Goal: Task Accomplishment & Management: Manage account settings

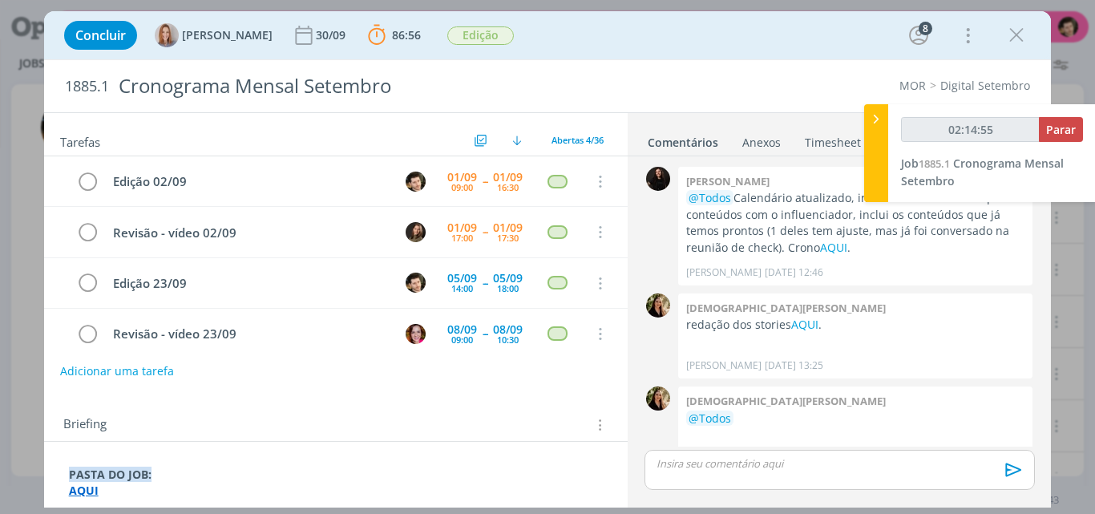
scroll to position [2832, 0]
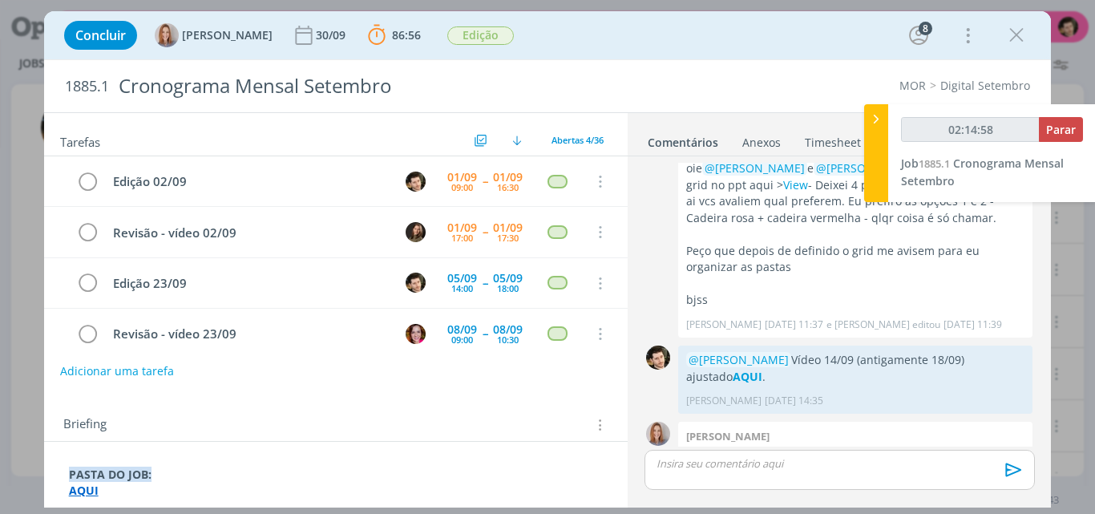
click at [808, 476] on div "dialog" at bounding box center [840, 470] width 390 height 40
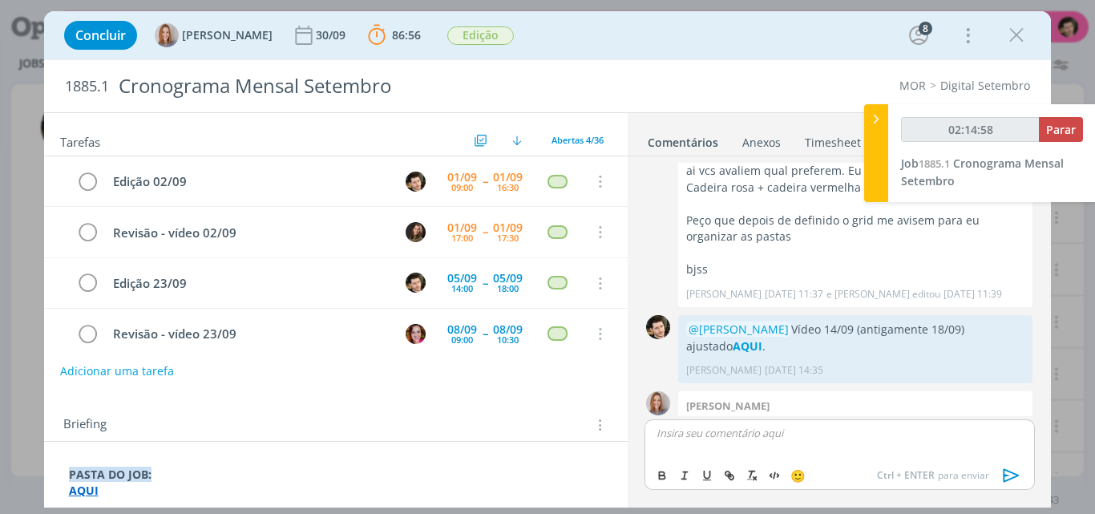
type input "02:14:59"
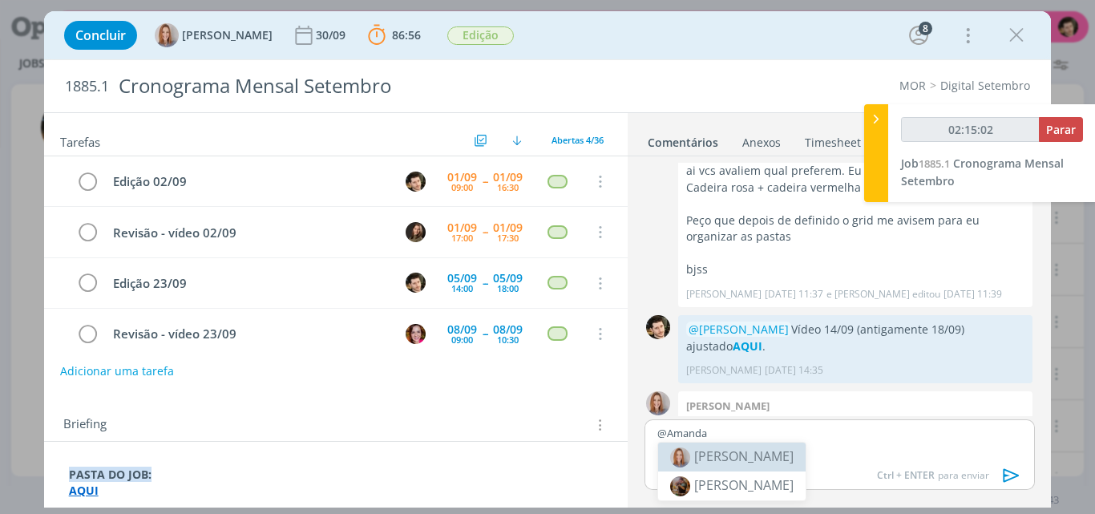
click at [774, 460] on span "[PERSON_NAME]" at bounding box center [743, 456] width 99 height 18
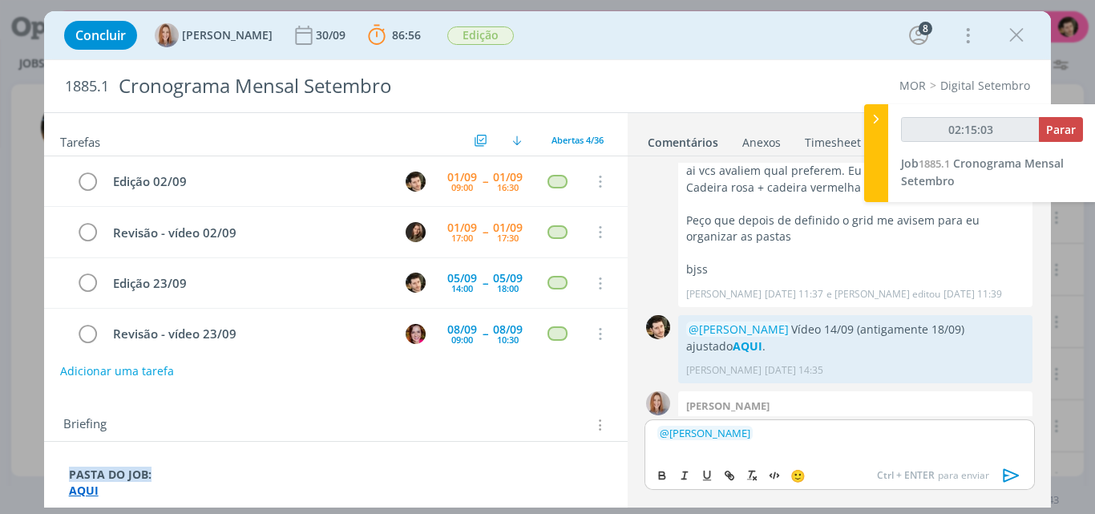
click at [827, 439] on p "﻿ @ Amanda Oliveira ﻿" at bounding box center [839, 433] width 364 height 14
click at [836, 457] on span "[PERSON_NAME]" at bounding box center [840, 456] width 99 height 18
click at [670, 472] on button "dialog" at bounding box center [663, 475] width 22 height 19
type input "02:15:16"
click at [730, 478] on icon "dialog" at bounding box center [731, 477] width 5 height 5
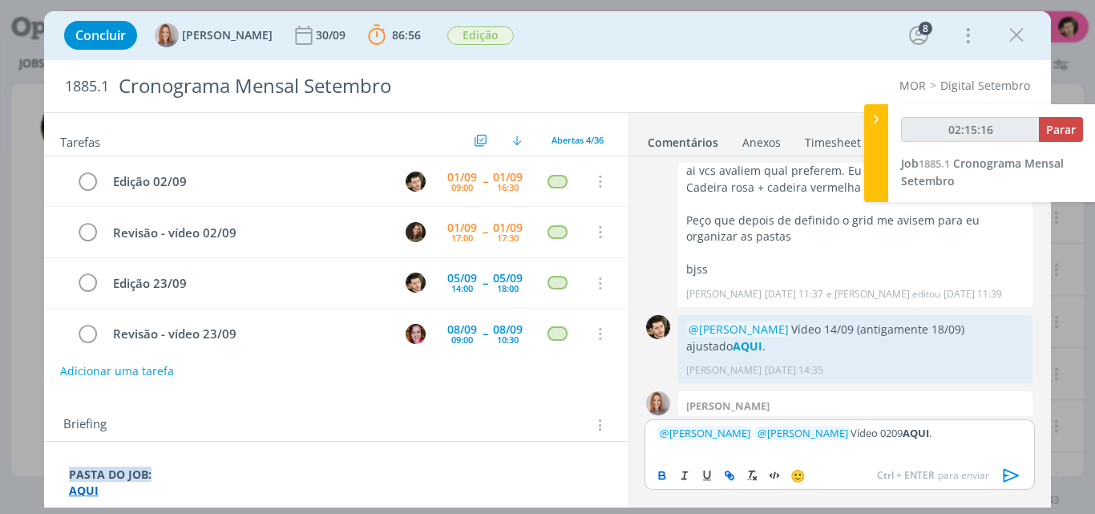
type input "AQUI"
click at [856, 403] on input "AQUI" at bounding box center [879, 402] width 136 height 21
type input "02:15:43"
paste input "https://sobeae.sharepoint.com/:f:/s/SOBEAE/EtrinrszgklDg9I8HF8rhDAB9t8xwxBWkLiV…"
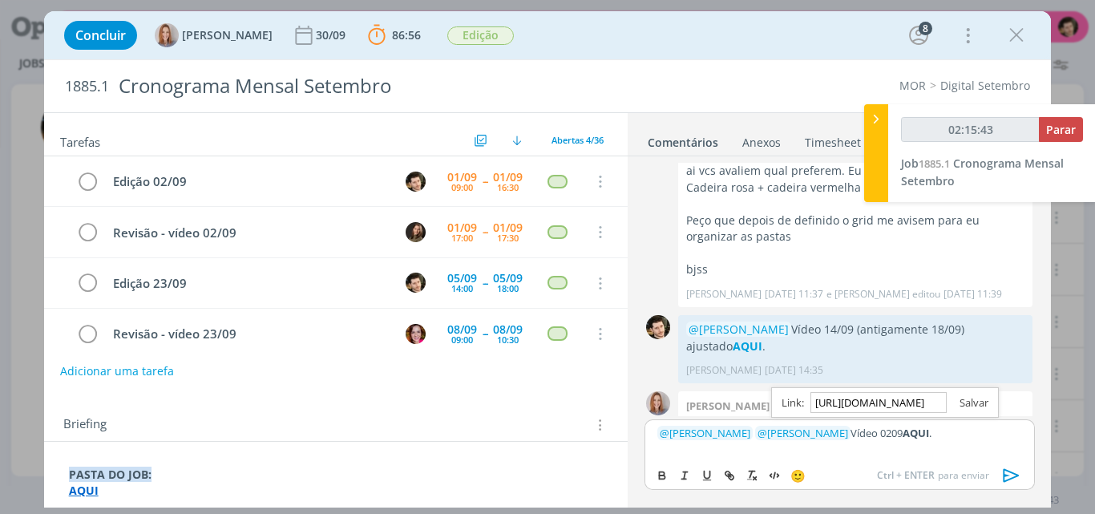
type input "https://sobeae.sharepoint.com/:f:/s/SOBEAE/EtrinrszgklDg9I8HF8rhDAB9t8xwxBWkLiV…"
click at [969, 403] on link "dialog" at bounding box center [968, 402] width 42 height 14
click at [934, 438] on p "﻿ @ Amanda Oliveira ﻿ ﻿ @ Julia Abich ﻿ Vídeo 0209 AQUI ." at bounding box center [839, 433] width 364 height 14
click at [1012, 477] on icon "dialog" at bounding box center [1011, 475] width 16 height 14
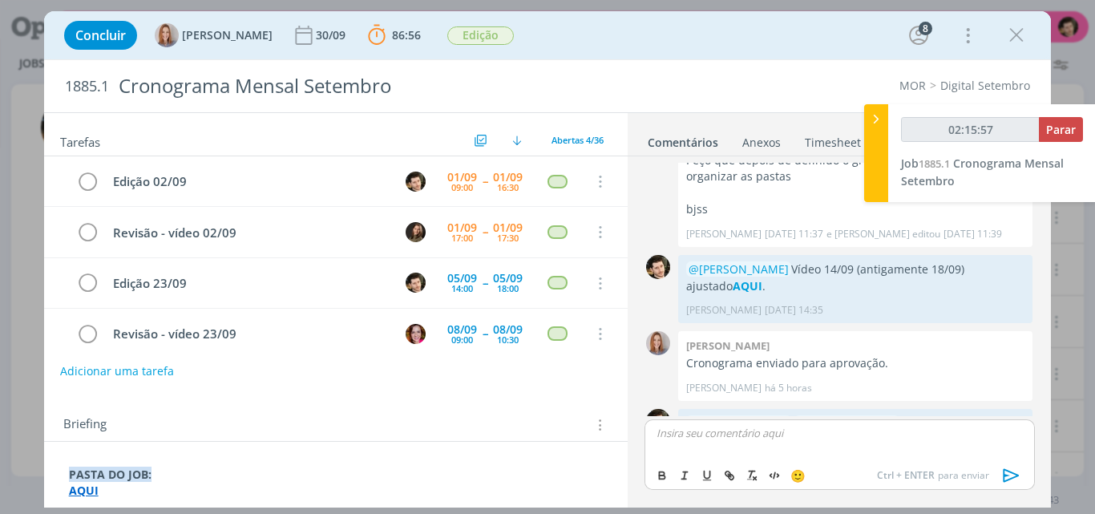
click at [1063, 139] on button "Parar" at bounding box center [1061, 129] width 44 height 25
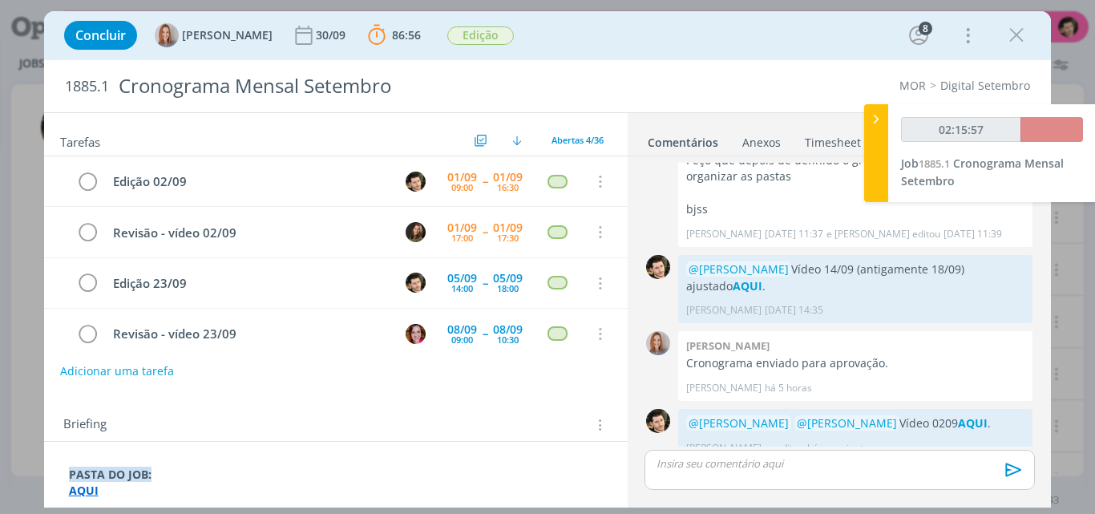
scroll to position [2892, 0]
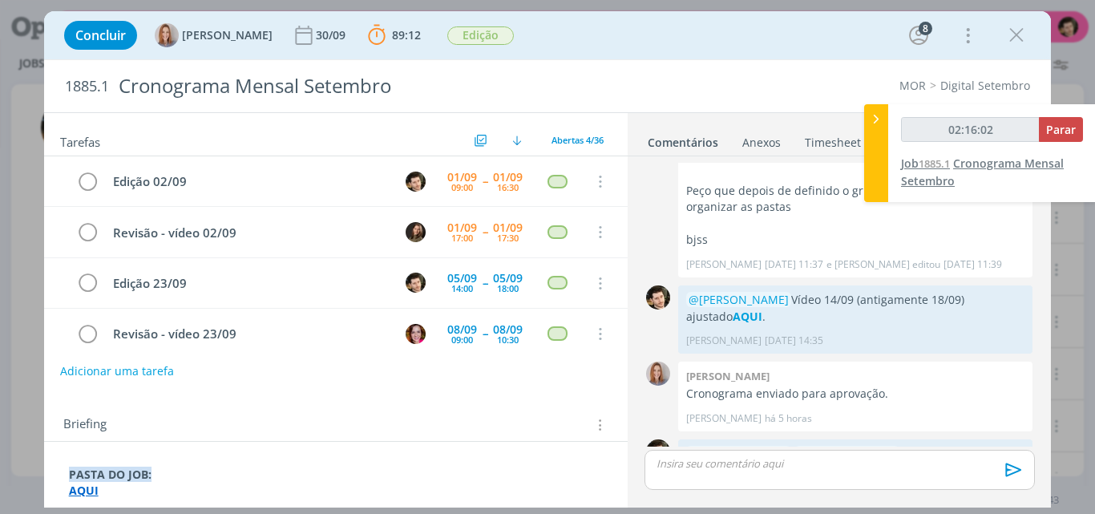
type input "02:16:00"
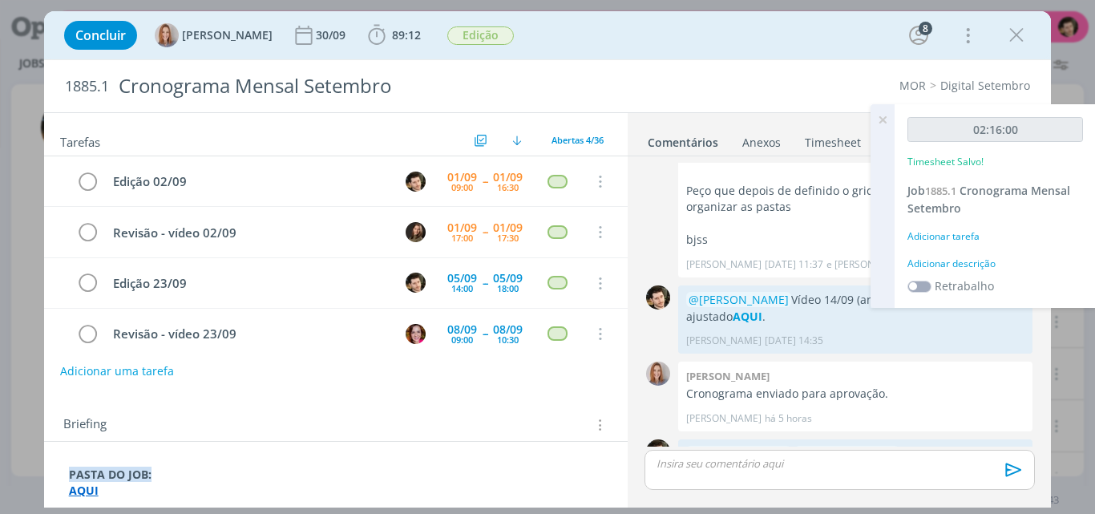
click at [962, 239] on div "Adicionar tarefa" at bounding box center [996, 236] width 176 height 14
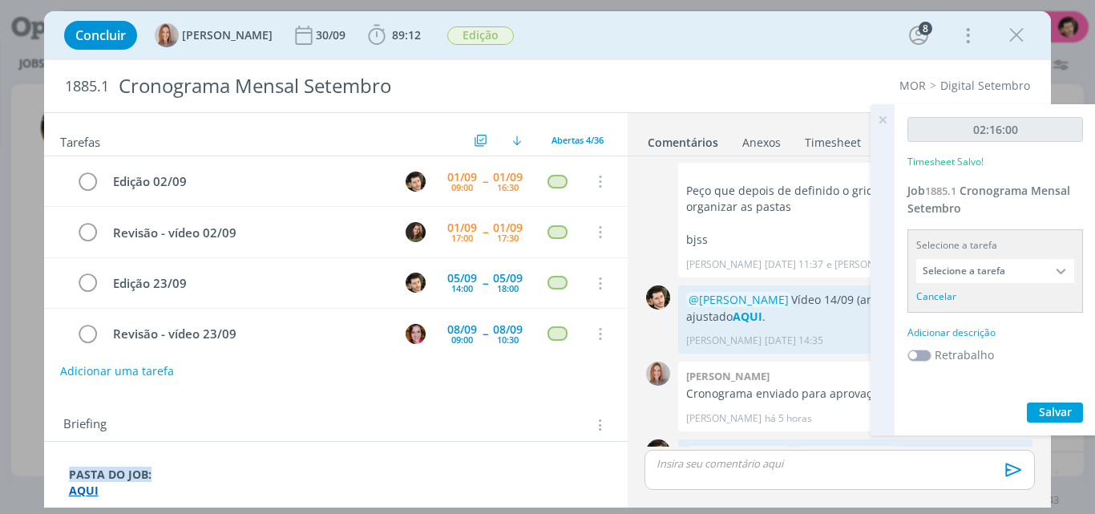
click at [982, 257] on div "Selecione a tarefa Selecione a tarefa Cancelar" at bounding box center [996, 270] width 176 height 83
click at [990, 269] on input "Selecione a tarefa" at bounding box center [995, 271] width 158 height 24
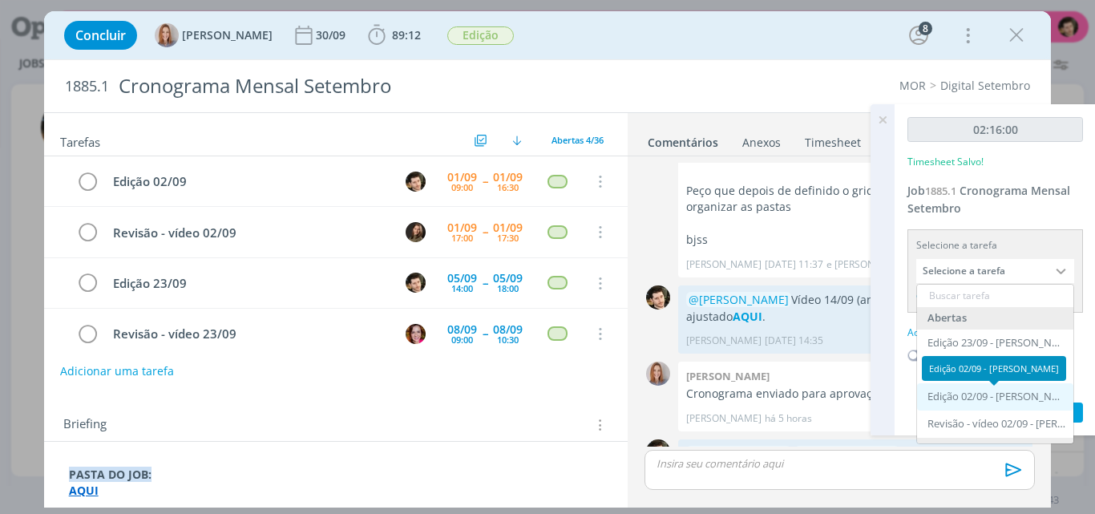
click at [989, 392] on div "Edição 02/09 - Vinícius Marques" at bounding box center [997, 396] width 139 height 13
type input "Edição 02/09"
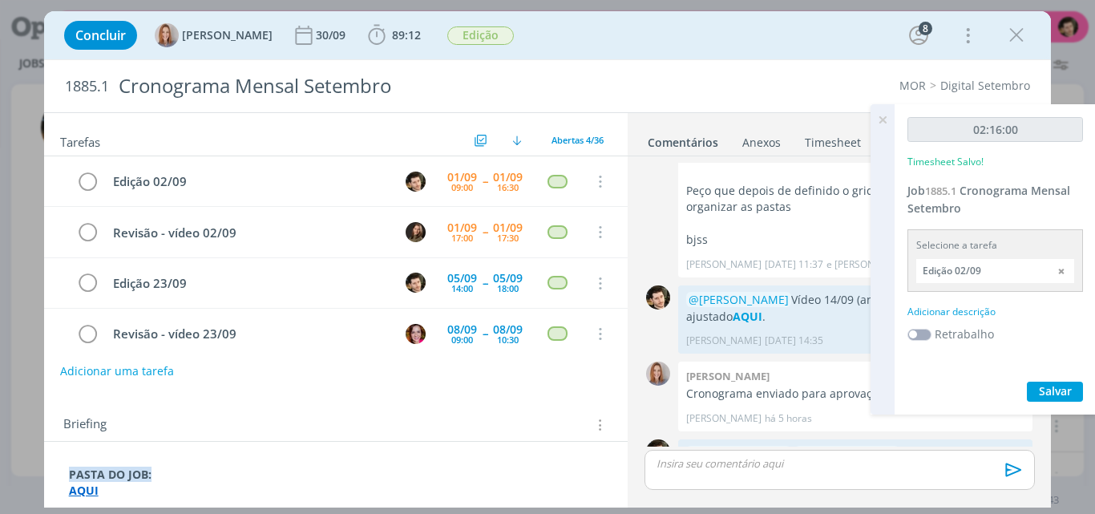
click at [977, 315] on div "Adicionar descrição" at bounding box center [996, 312] width 176 height 14
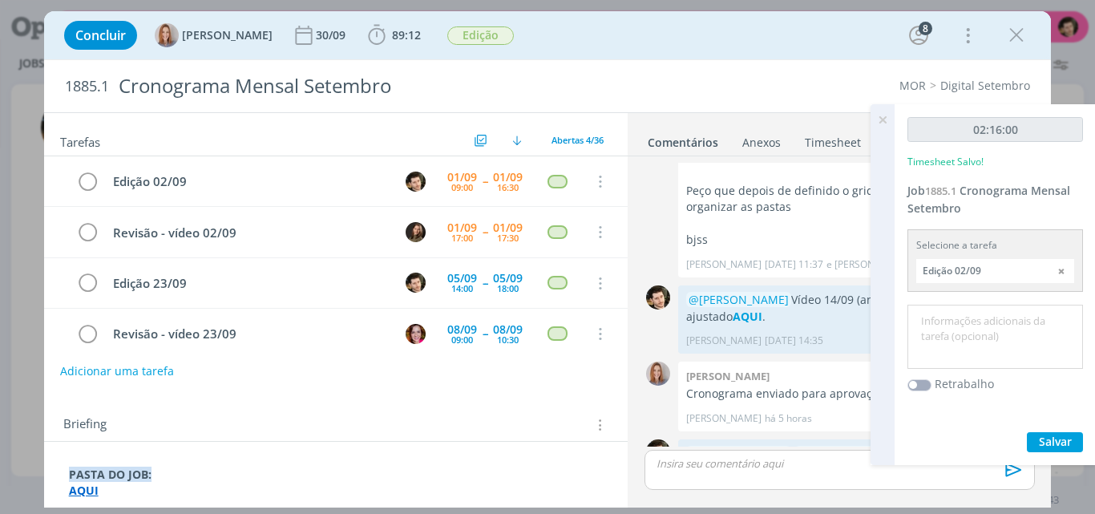
click at [977, 322] on textarea at bounding box center [996, 337] width 168 height 57
type textarea "Edição de Motion."
click at [1050, 434] on span "Salvar" at bounding box center [1055, 441] width 33 height 15
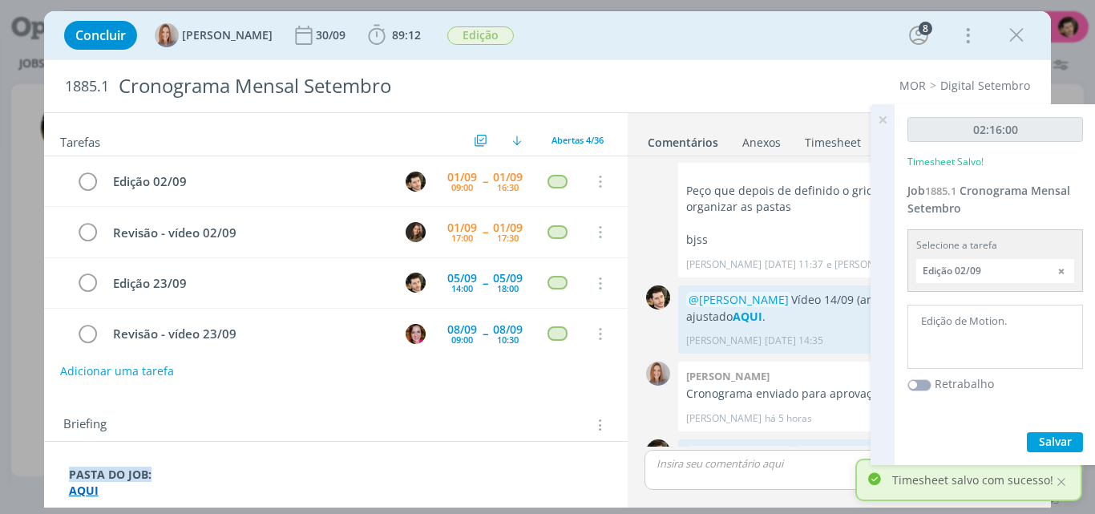
click at [881, 120] on icon at bounding box center [882, 119] width 29 height 31
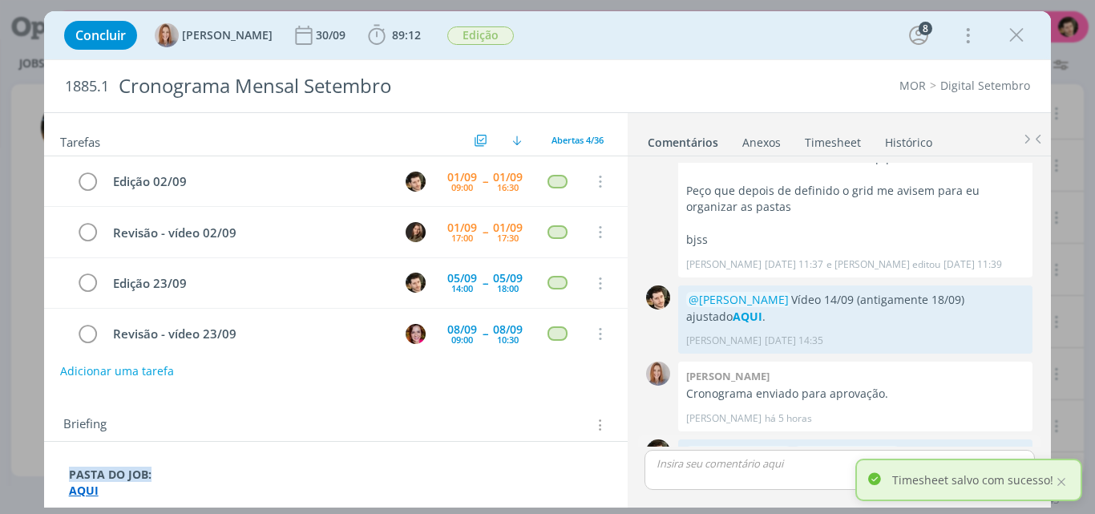
click at [958, 446] on strong "AQUI" at bounding box center [973, 453] width 30 height 15
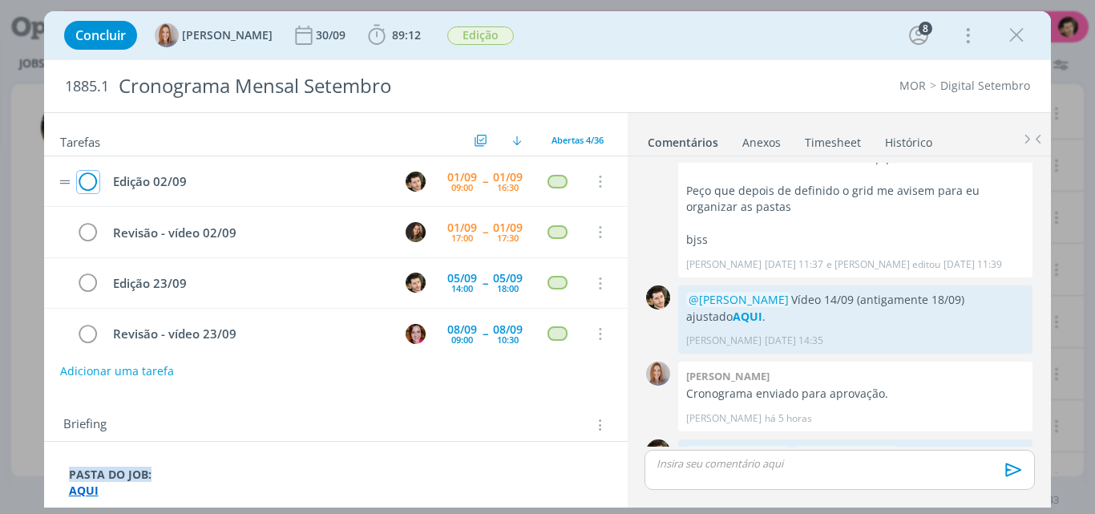
click at [93, 175] on icon "dialog" at bounding box center [88, 182] width 22 height 24
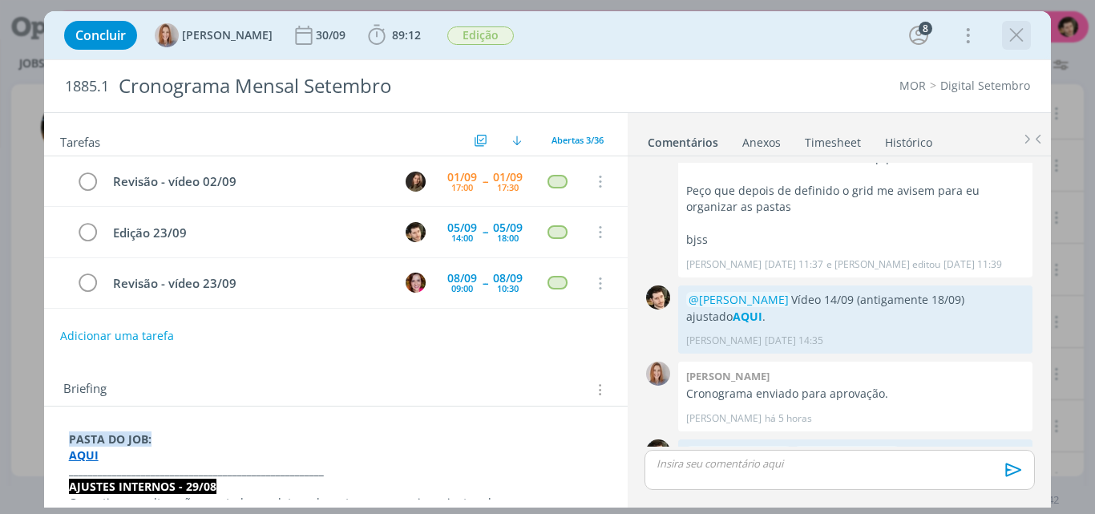
click at [1016, 30] on icon "dialog" at bounding box center [1017, 35] width 24 height 24
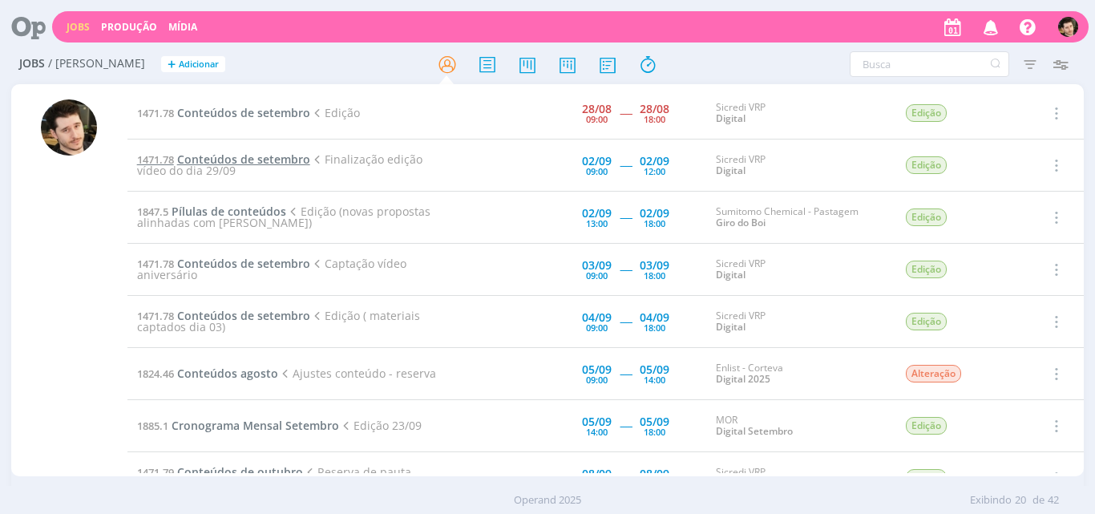
click at [286, 162] on span "Conteúdos de setembro" at bounding box center [243, 159] width 133 height 15
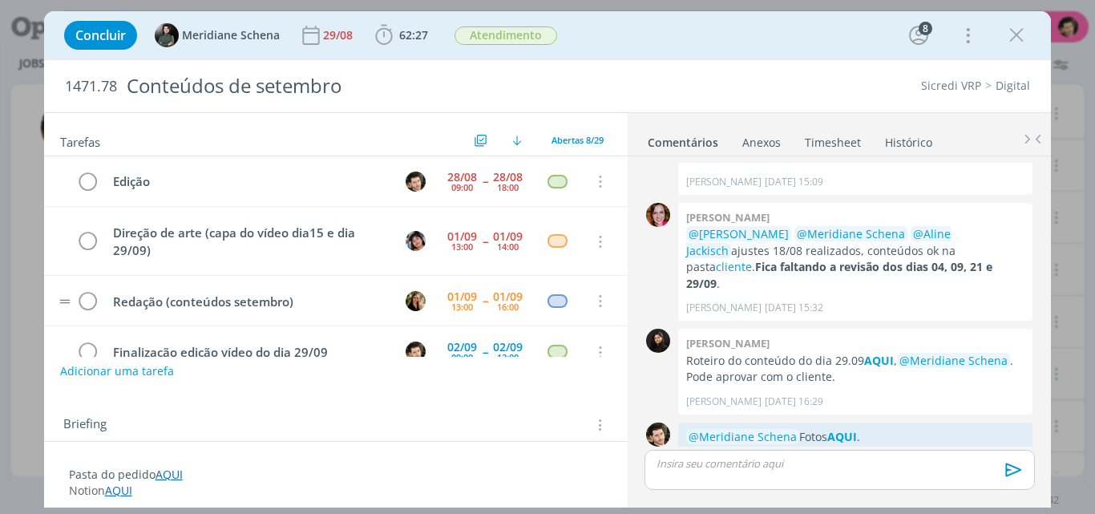
scroll to position [119, 0]
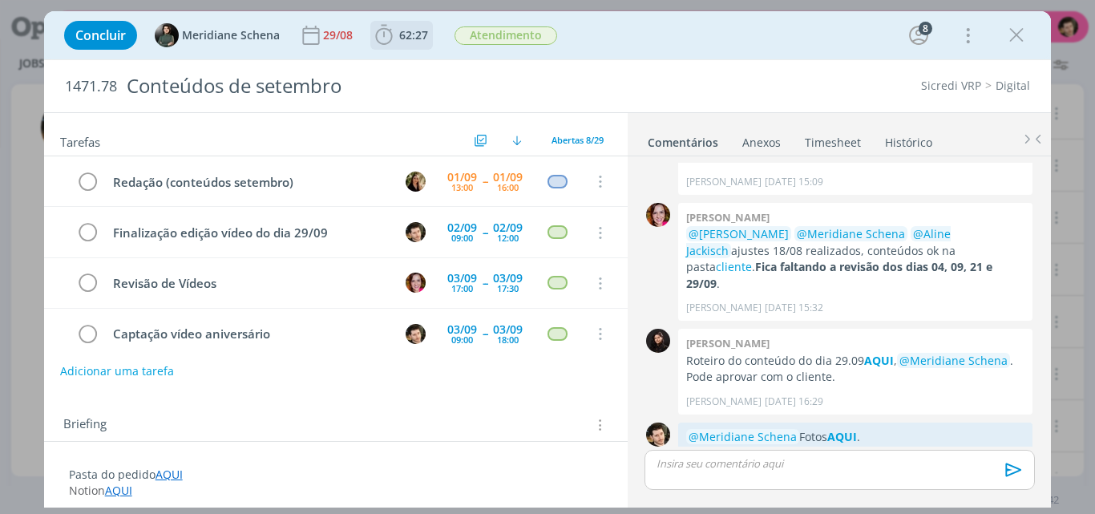
click at [393, 37] on icon "dialog" at bounding box center [384, 35] width 24 height 24
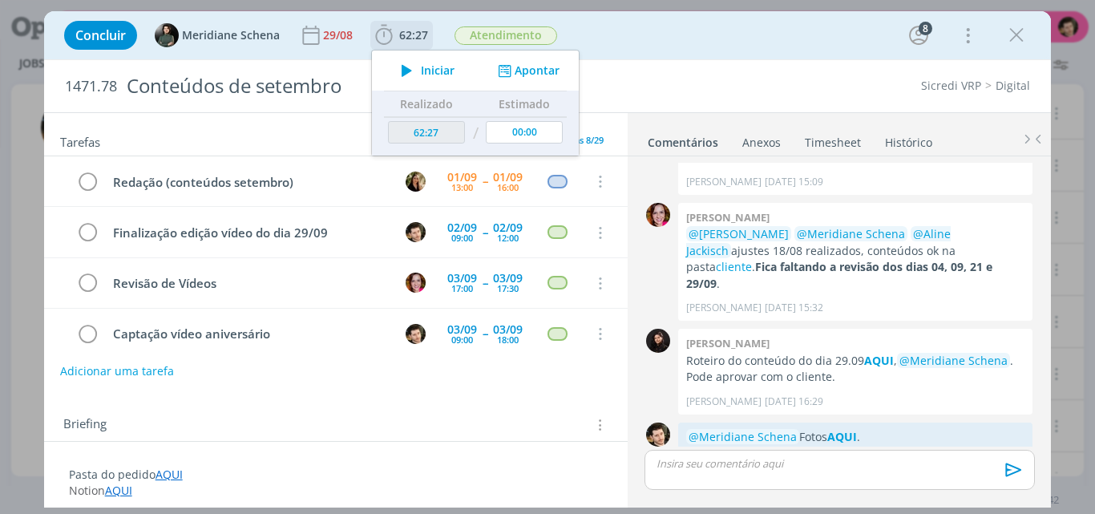
click at [427, 73] on span "Iniciar" at bounding box center [438, 70] width 34 height 11
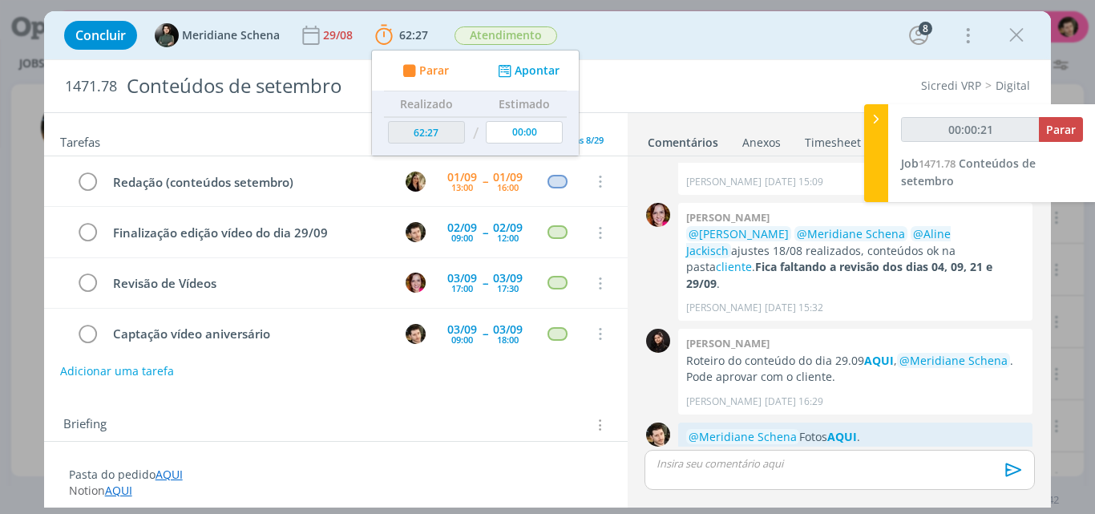
type input "00:00:22"
click at [1061, 128] on span "Parar" at bounding box center [1061, 129] width 30 height 15
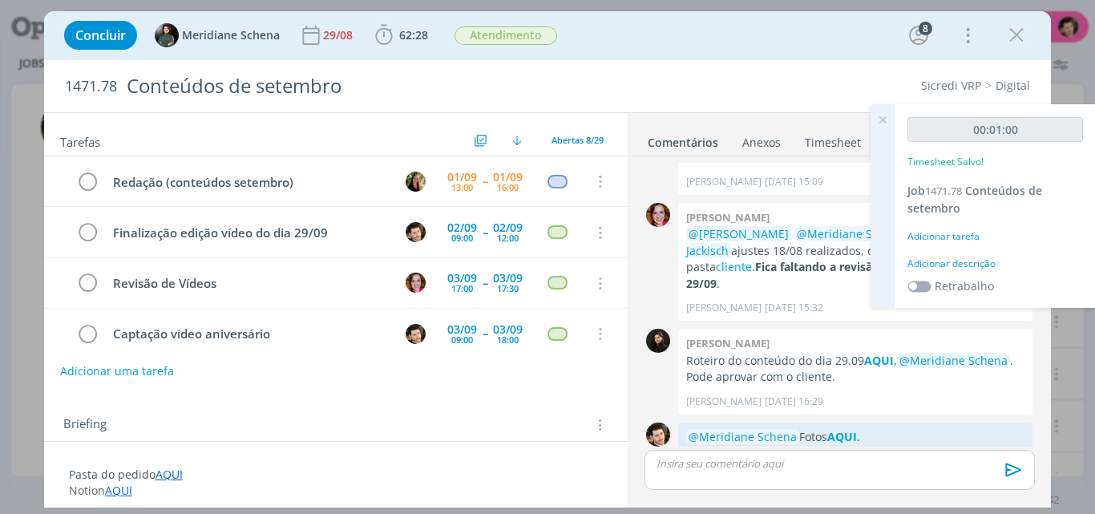
click at [881, 116] on icon at bounding box center [882, 119] width 29 height 31
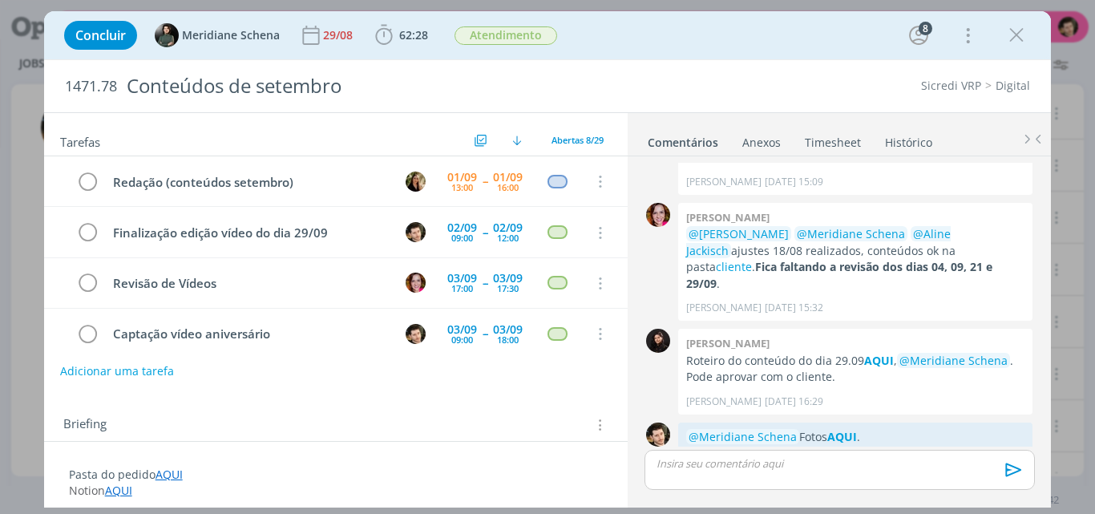
click at [843, 143] on link "Timesheet" at bounding box center [833, 138] width 58 height 23
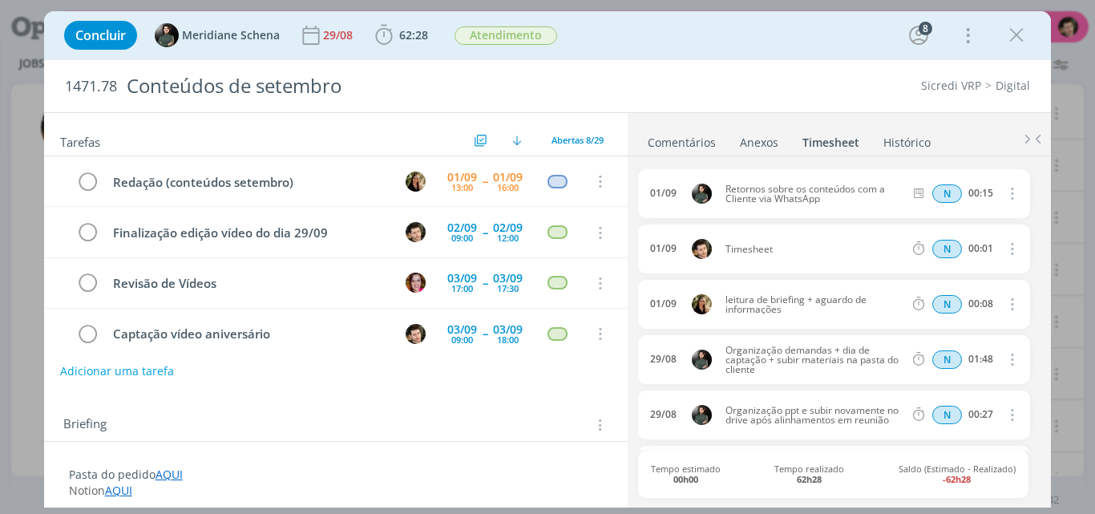
click at [1011, 249] on icon "dialog" at bounding box center [1012, 248] width 18 height 19
click at [941, 278] on link "Excluir" at bounding box center [967, 278] width 127 height 26
click at [993, 245] on button "Sim" at bounding box center [997, 250] width 31 height 18
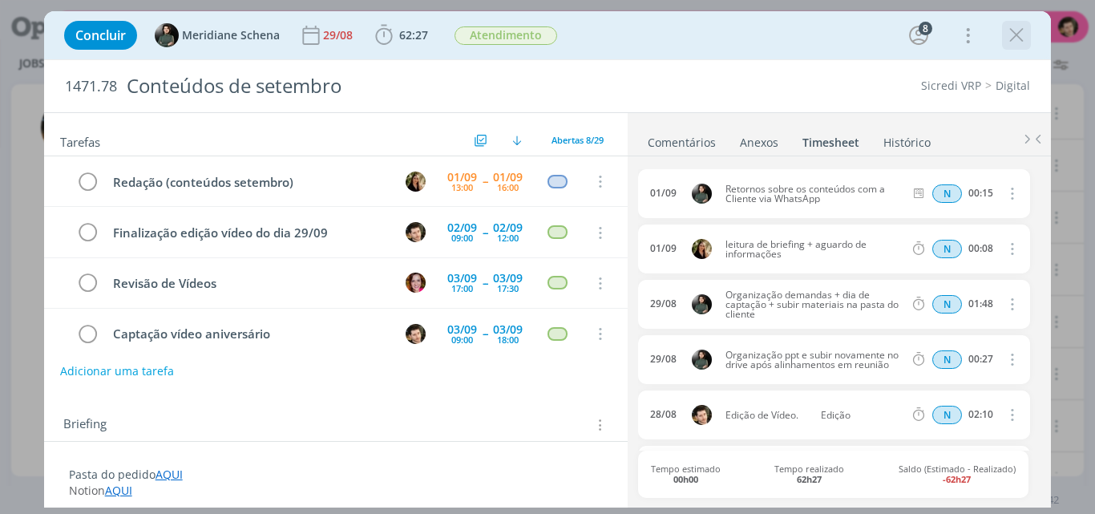
click at [1020, 41] on icon "dialog" at bounding box center [1017, 35] width 24 height 24
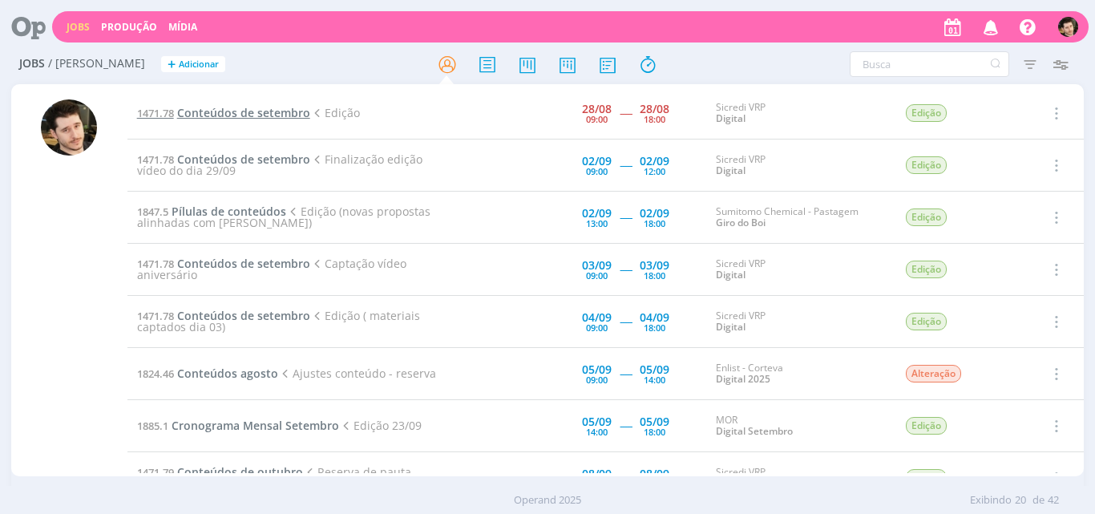
click at [268, 111] on span "Conteúdos de setembro" at bounding box center [243, 112] width 133 height 15
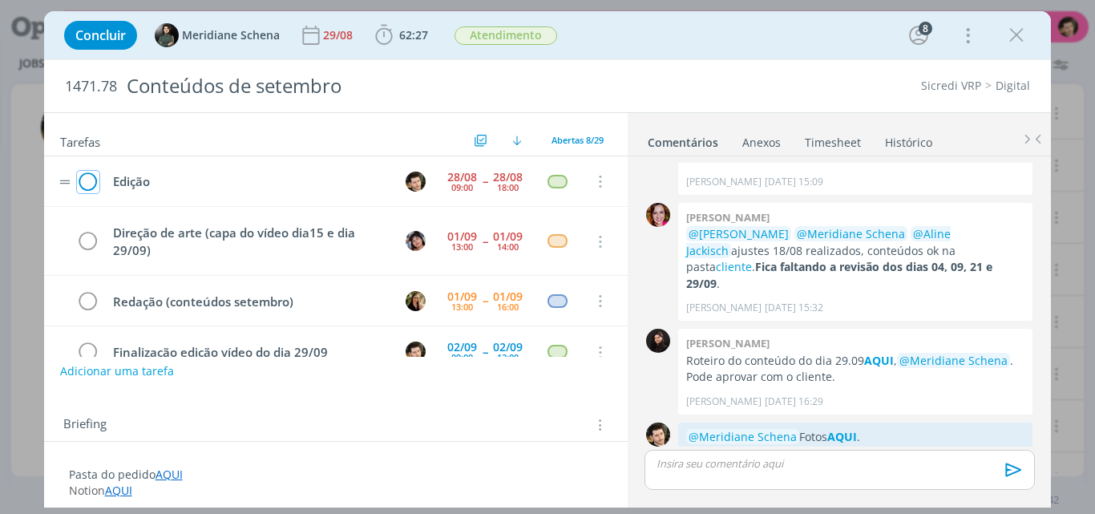
click at [87, 183] on icon "dialog" at bounding box center [88, 182] width 22 height 24
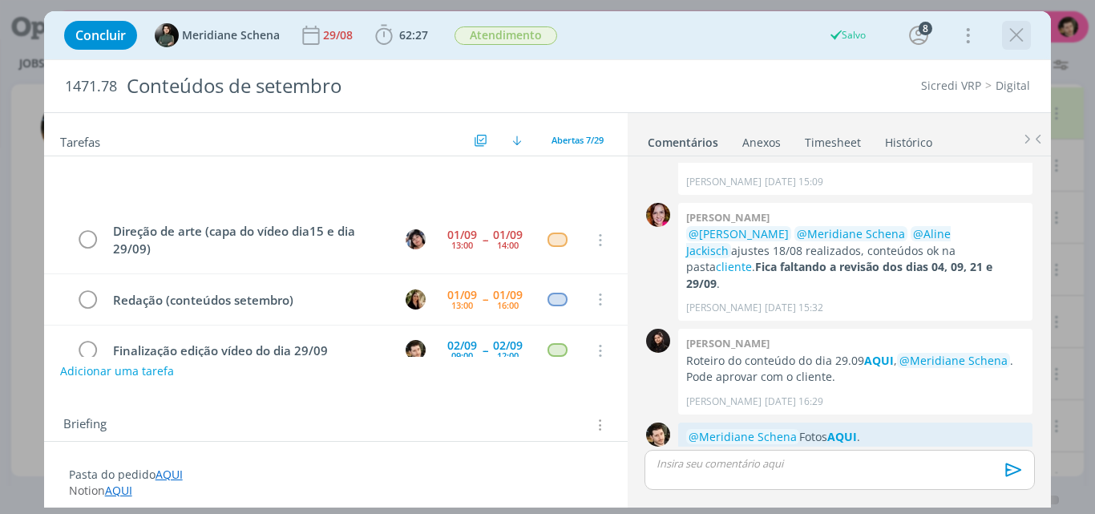
click at [1022, 34] on icon "dialog" at bounding box center [1017, 35] width 24 height 24
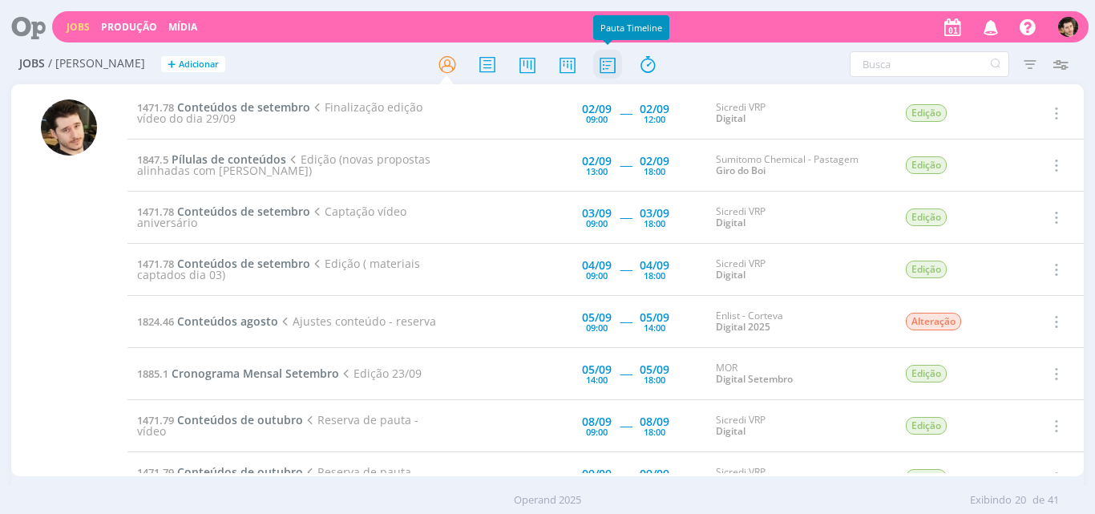
click at [617, 60] on icon at bounding box center [607, 64] width 29 height 31
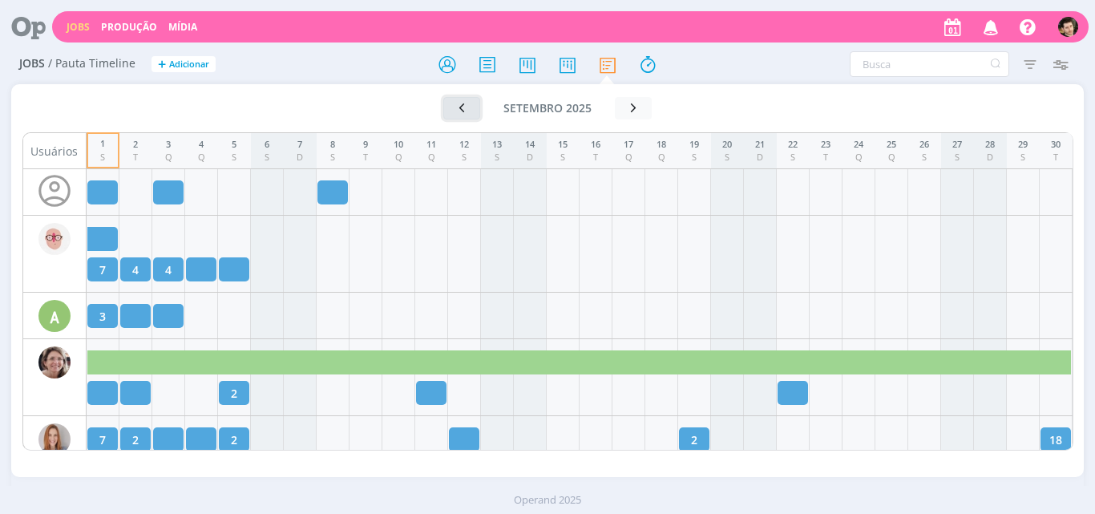
click at [458, 107] on icon "button" at bounding box center [462, 107] width 16 height 15
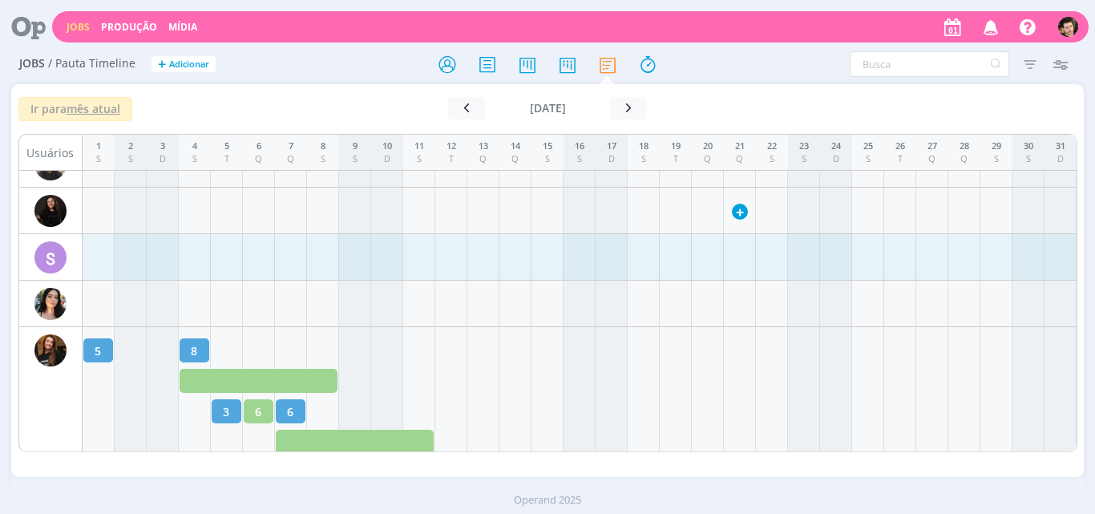
scroll to position [2274, 0]
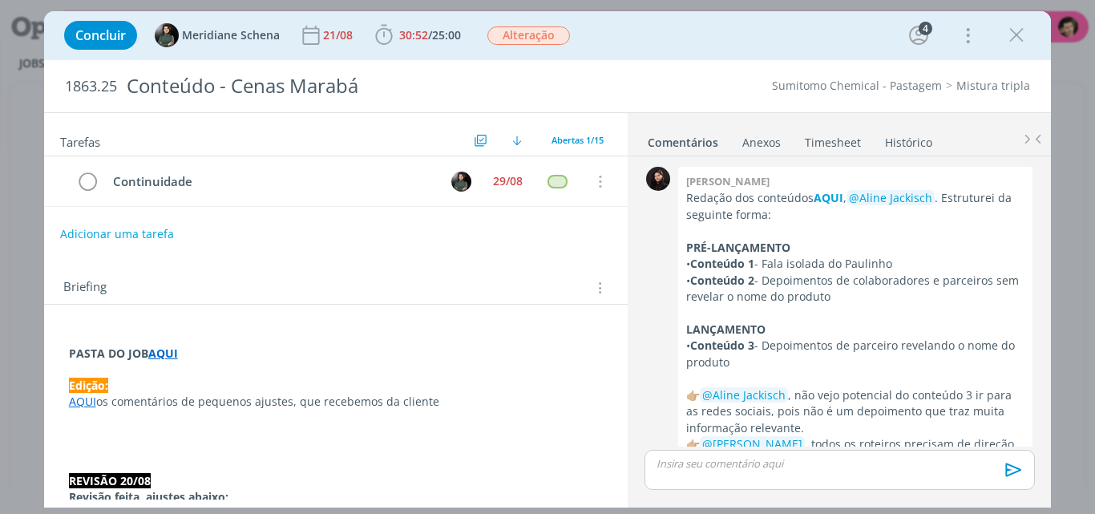
scroll to position [1421, 0]
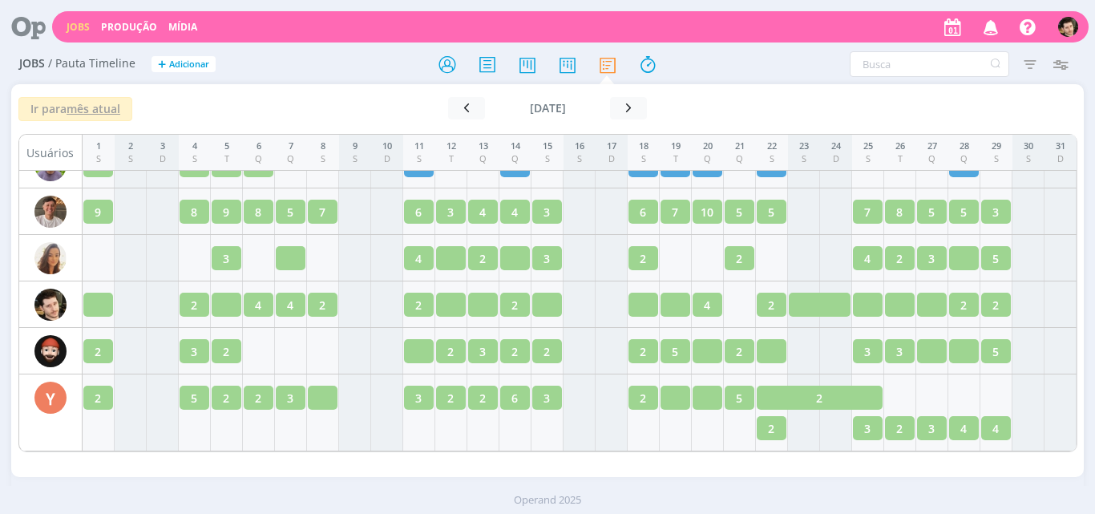
scroll to position [2553, 0]
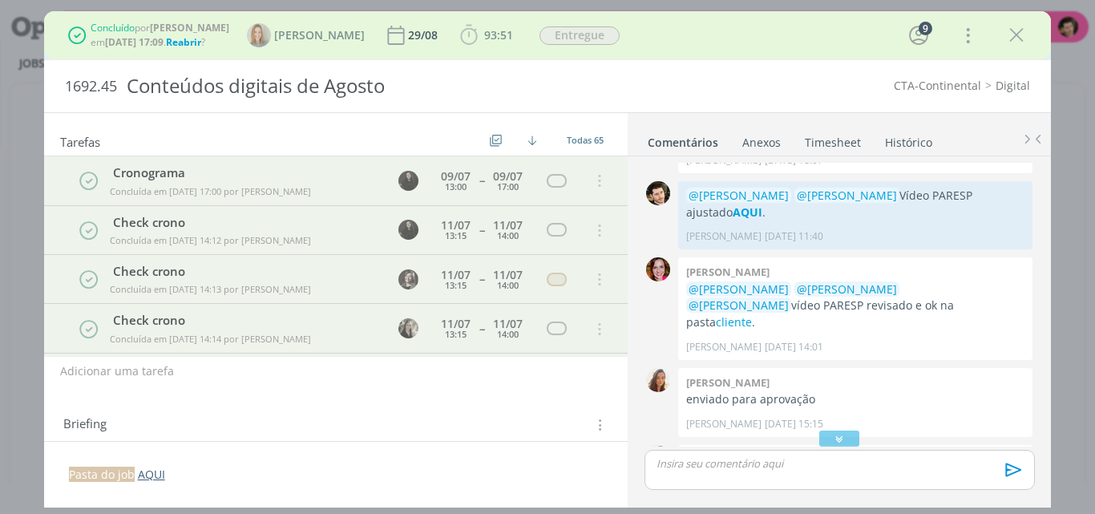
scroll to position [1234, 0]
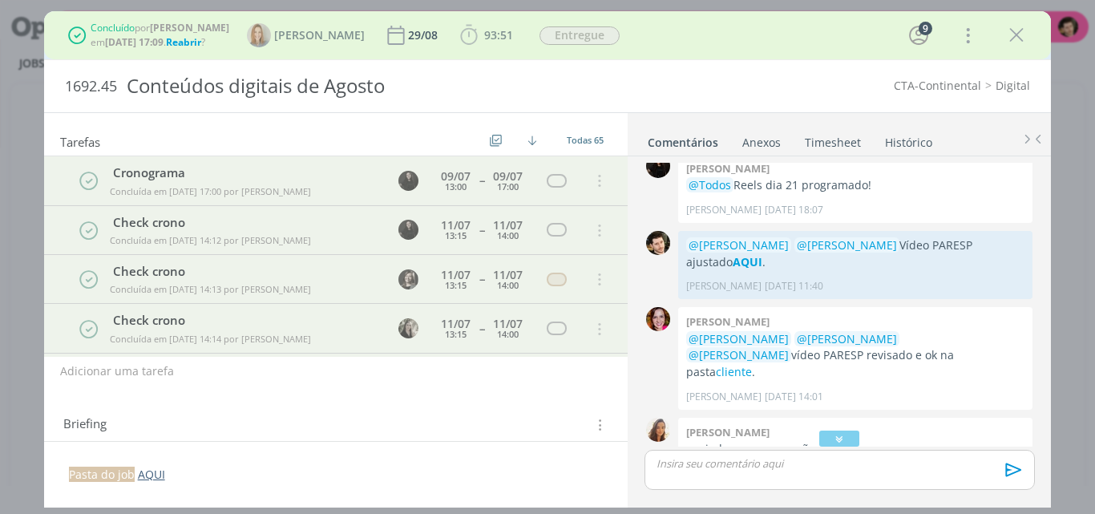
click at [841, 146] on link "Timesheet" at bounding box center [833, 138] width 58 height 23
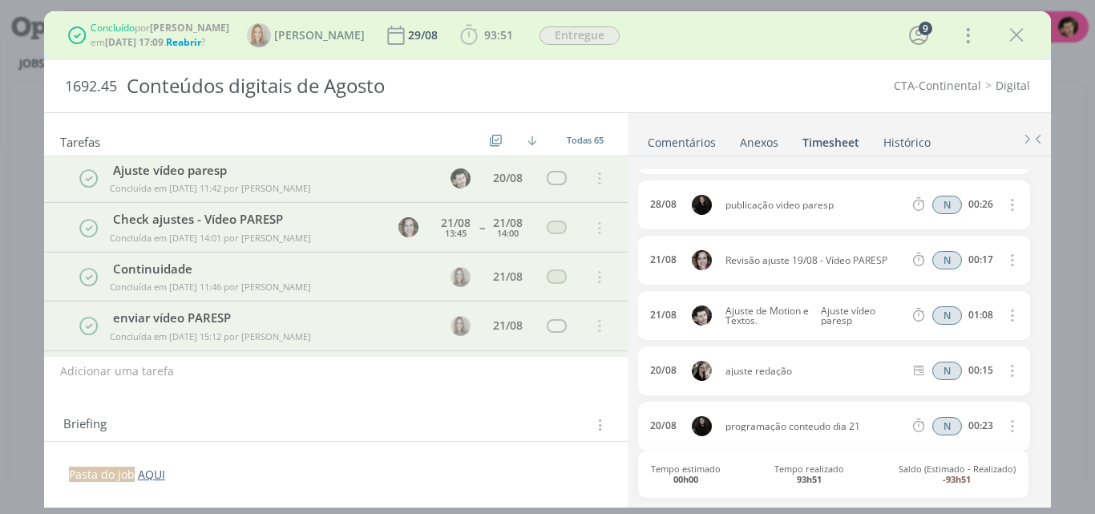
scroll to position [2705, 0]
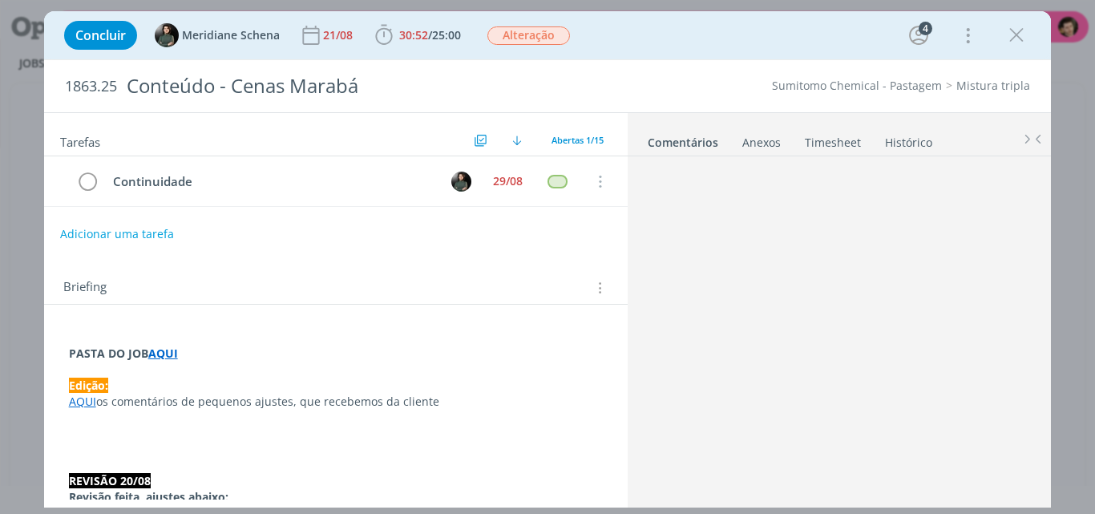
scroll to position [1421, 0]
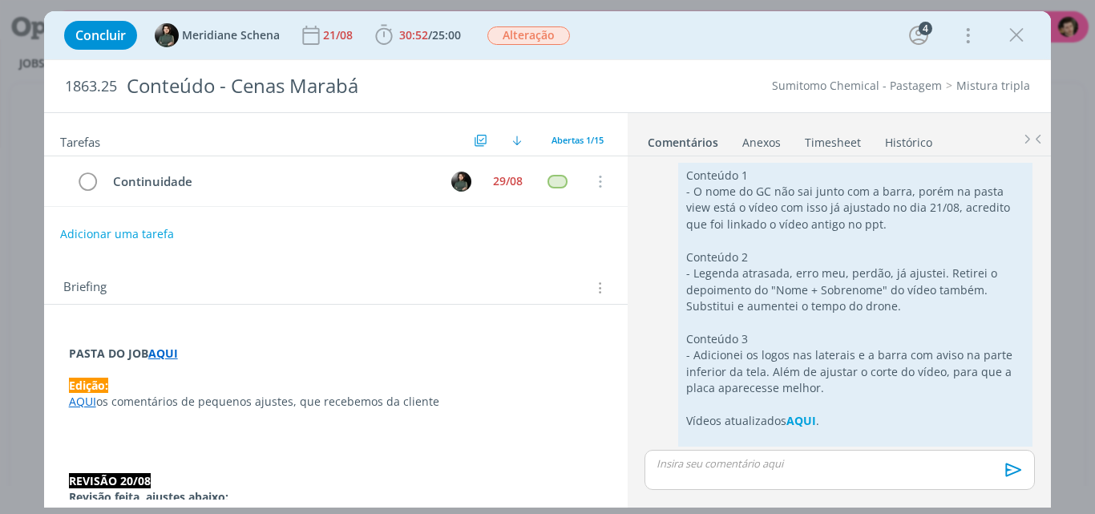
click at [835, 139] on link "Timesheet" at bounding box center [833, 138] width 58 height 23
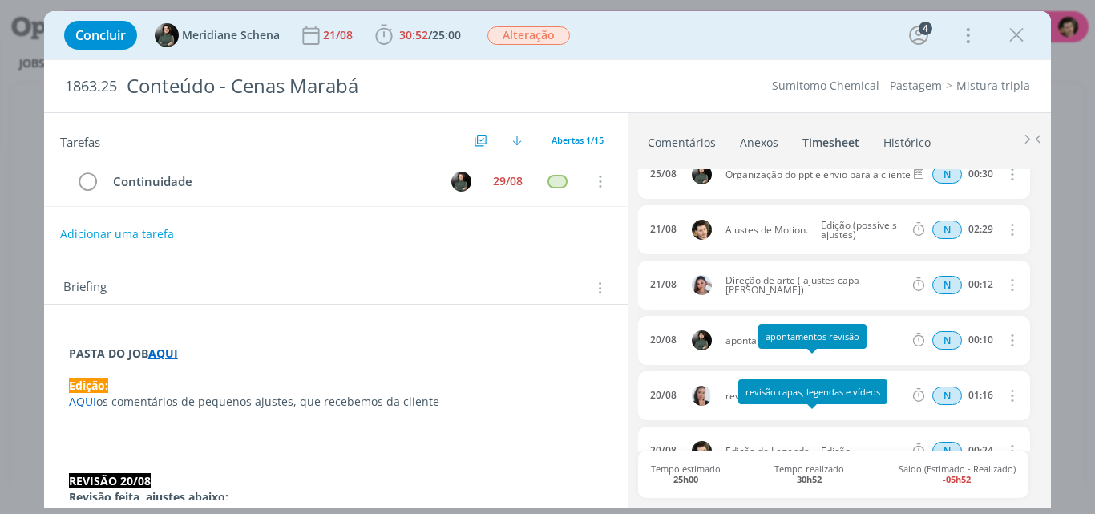
scroll to position [160, 0]
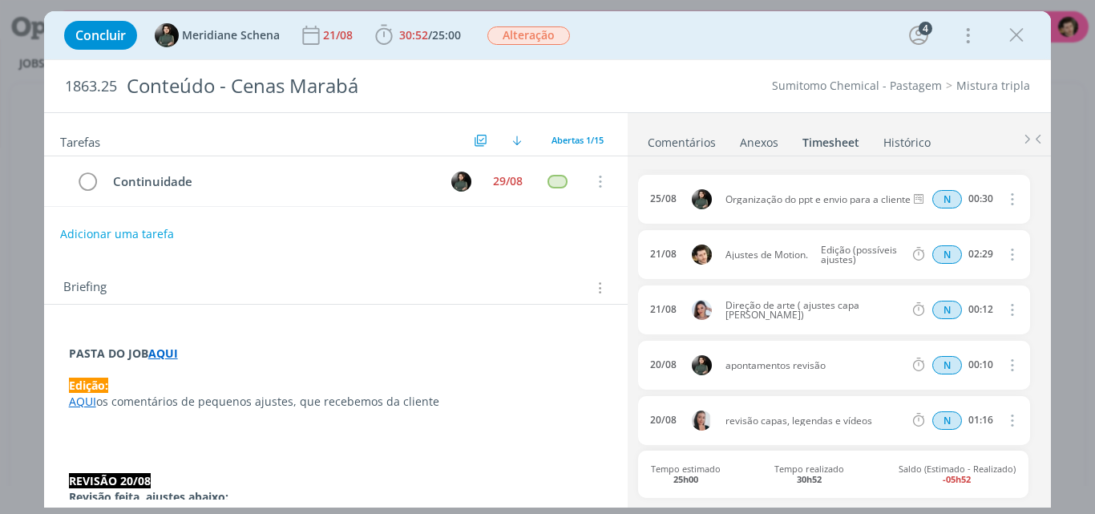
click at [702, 132] on link "Comentários" at bounding box center [682, 138] width 70 height 23
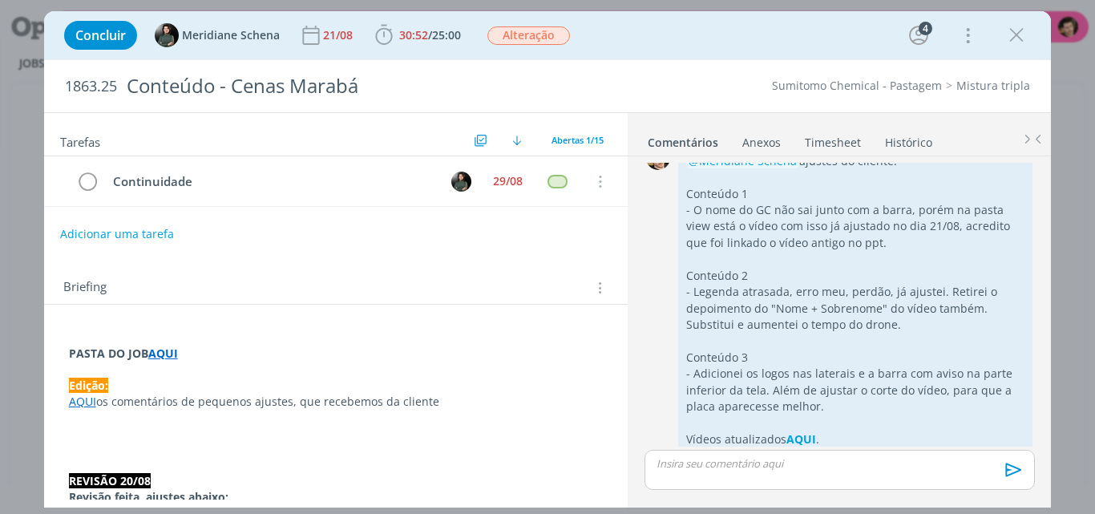
scroll to position [1421, 0]
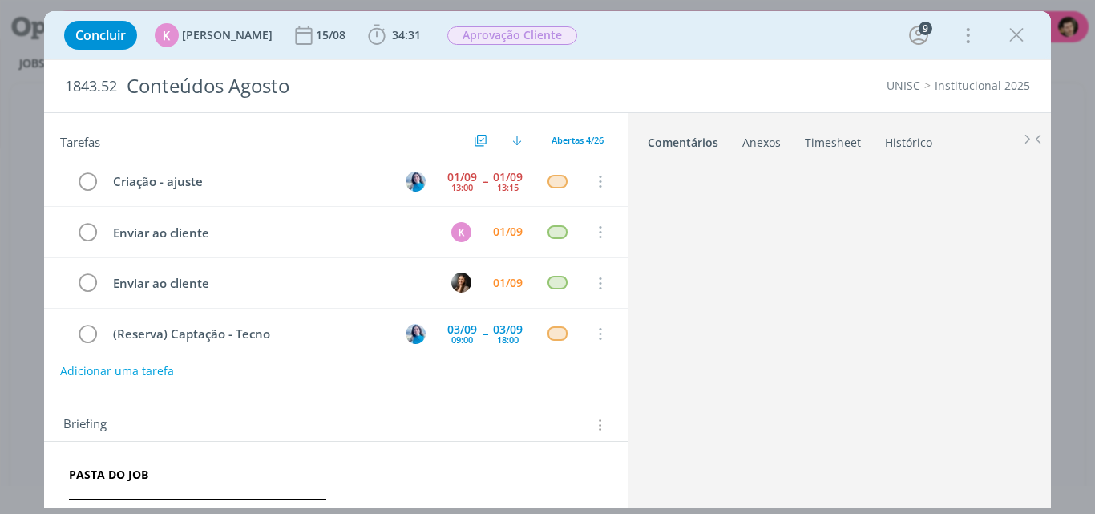
scroll to position [1938, 0]
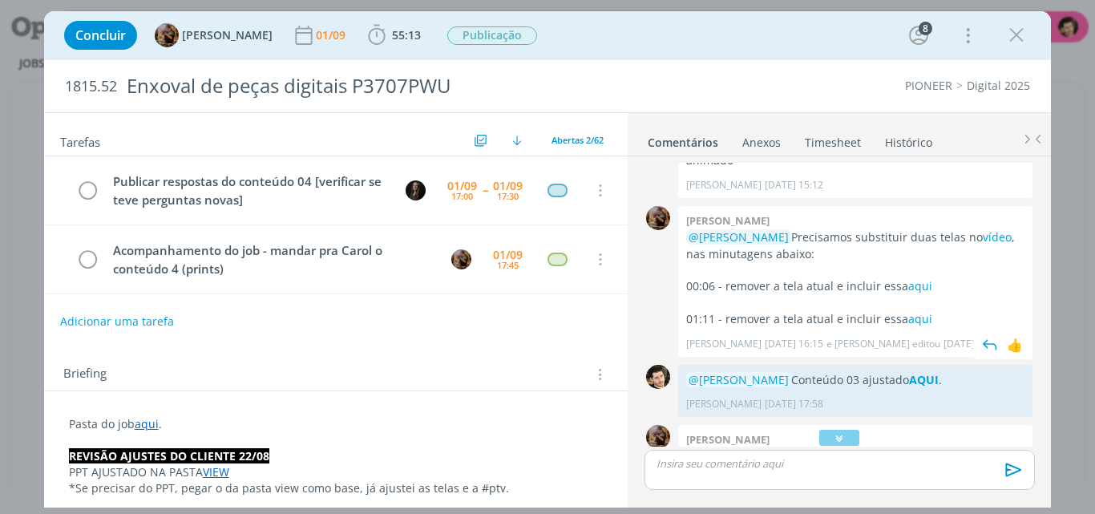
scroll to position [3567, 0]
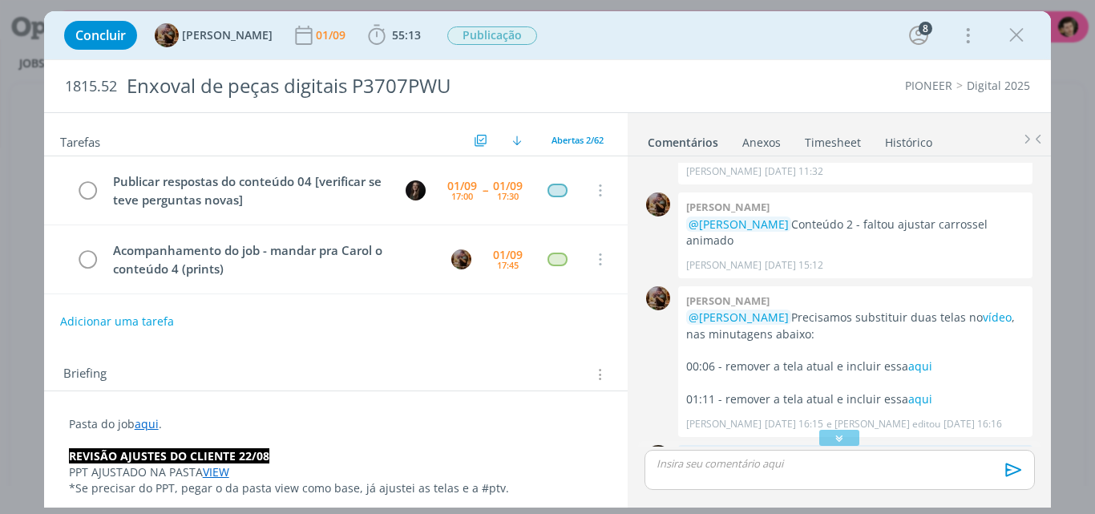
click at [939, 452] on strong "AQUI" at bounding box center [924, 459] width 30 height 15
click at [920, 358] on link "aqui" at bounding box center [920, 365] width 24 height 15
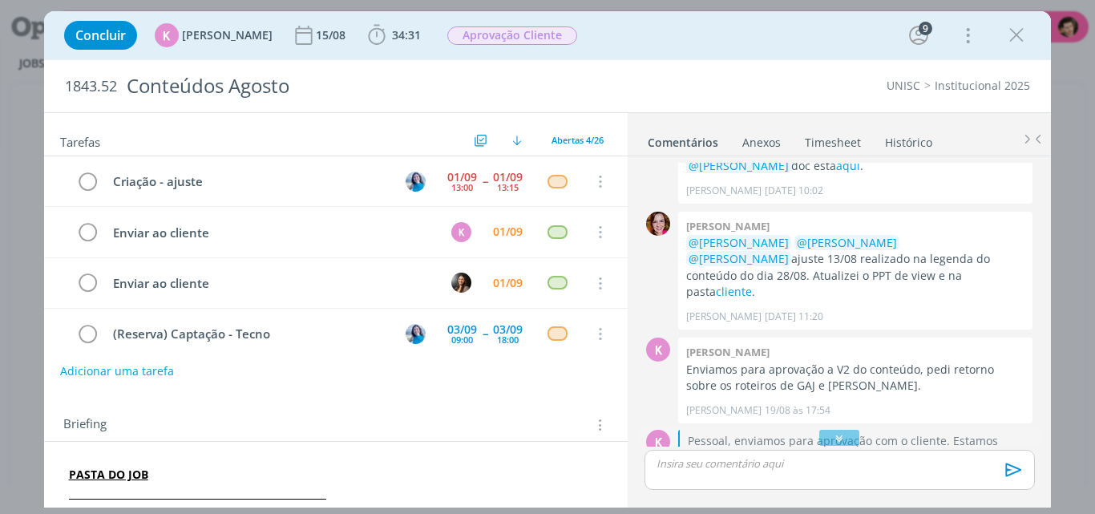
scroll to position [1216, 0]
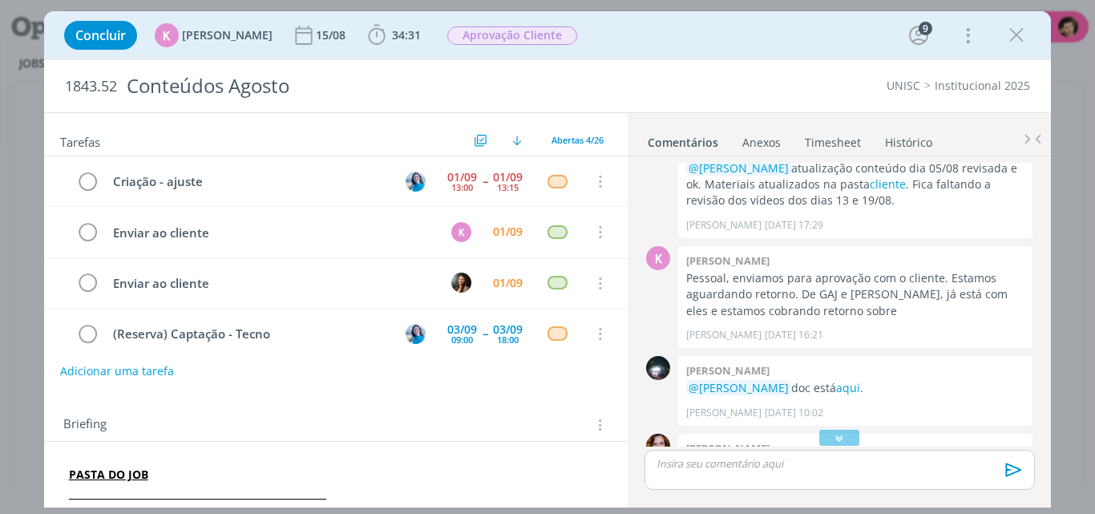
click at [843, 144] on link "Timesheet" at bounding box center [833, 138] width 58 height 23
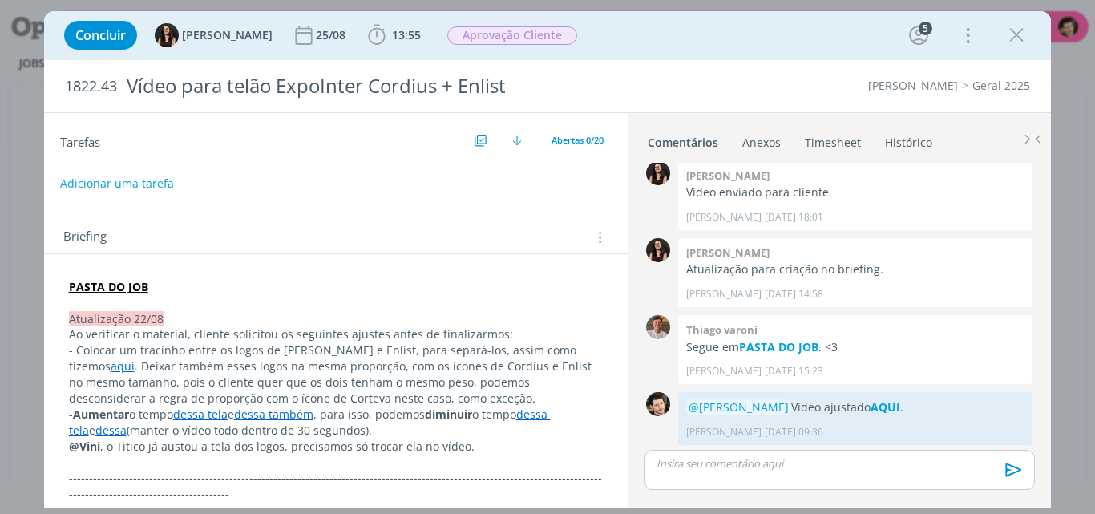
scroll to position [1245, 0]
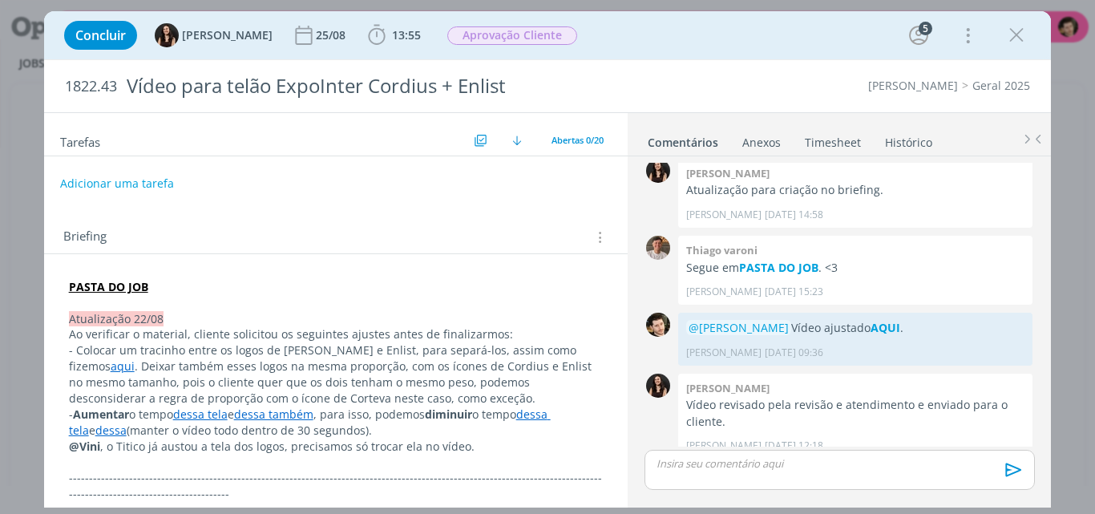
click at [836, 140] on link "Timesheet" at bounding box center [833, 138] width 58 height 23
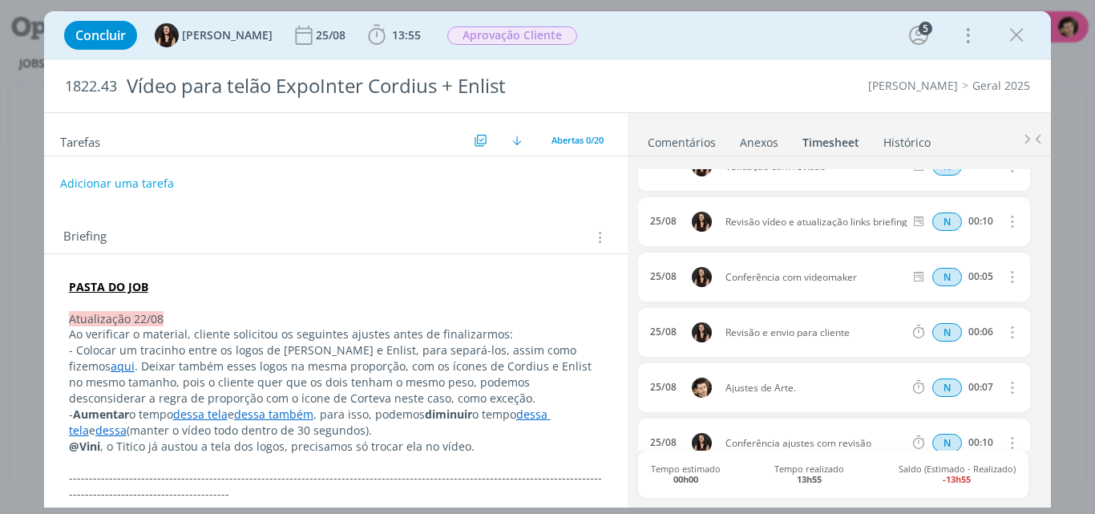
scroll to position [0, 0]
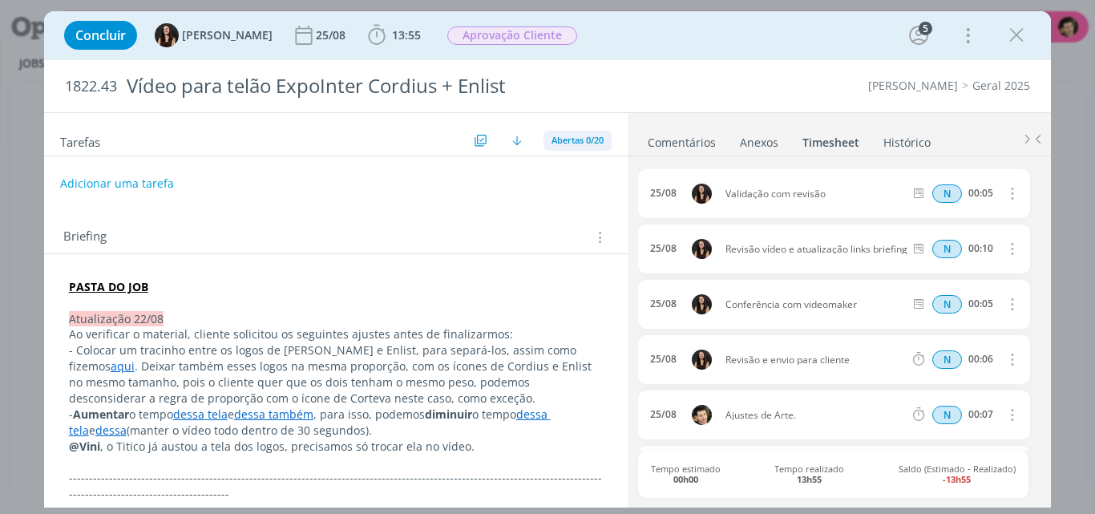
click at [576, 139] on span "Abertas 0/20" at bounding box center [578, 140] width 52 height 12
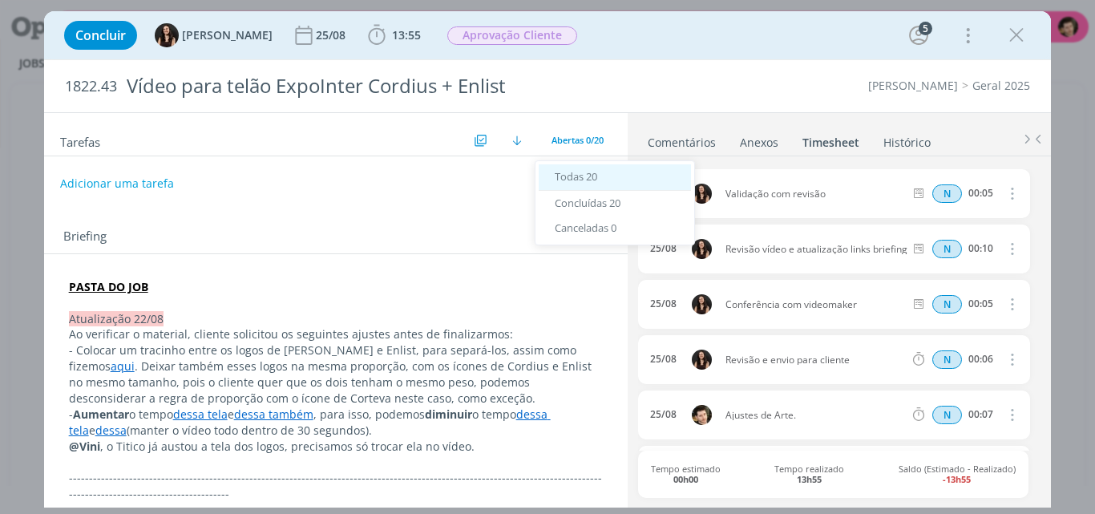
click at [585, 172] on span "Todas 20" at bounding box center [576, 176] width 42 height 14
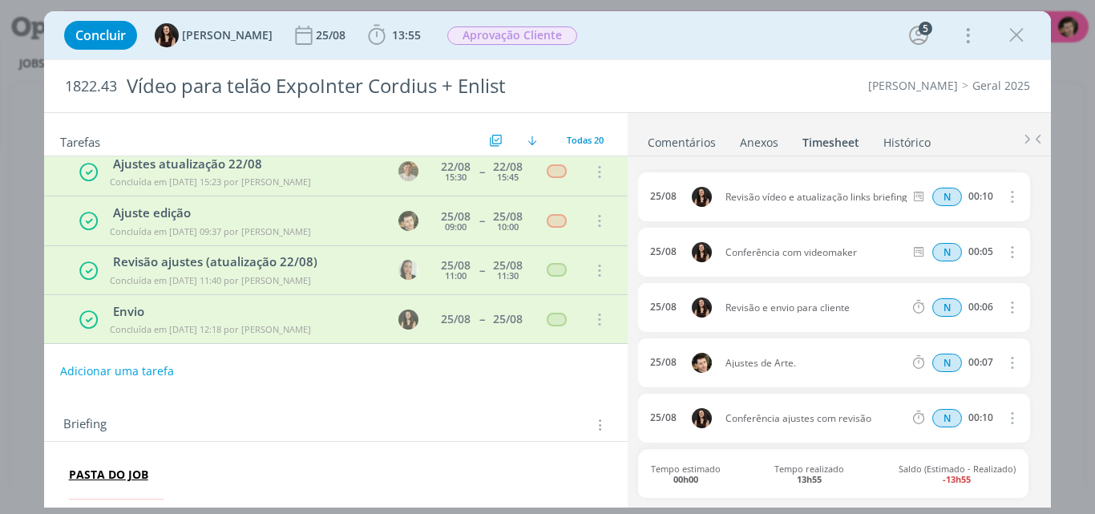
scroll to position [80, 0]
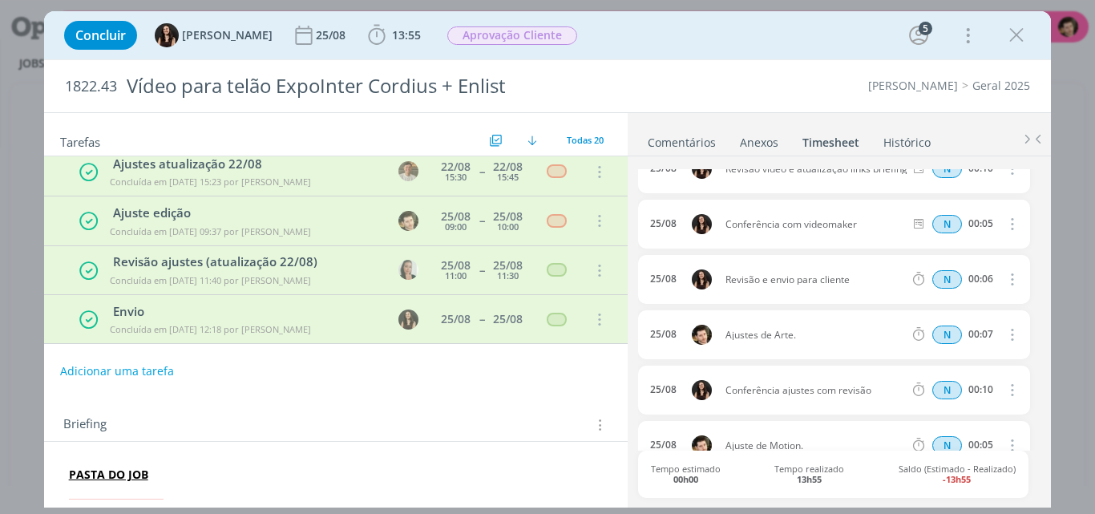
click at [1005, 334] on icon "dialog" at bounding box center [1012, 334] width 18 height 19
click at [939, 386] on link "Editar" at bounding box center [967, 389] width 127 height 26
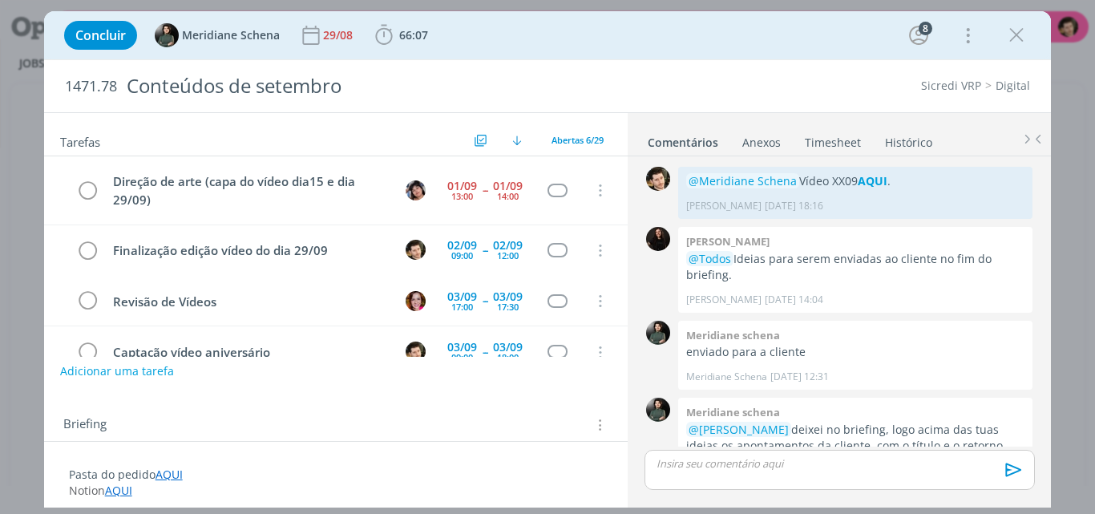
scroll to position [2218, 0]
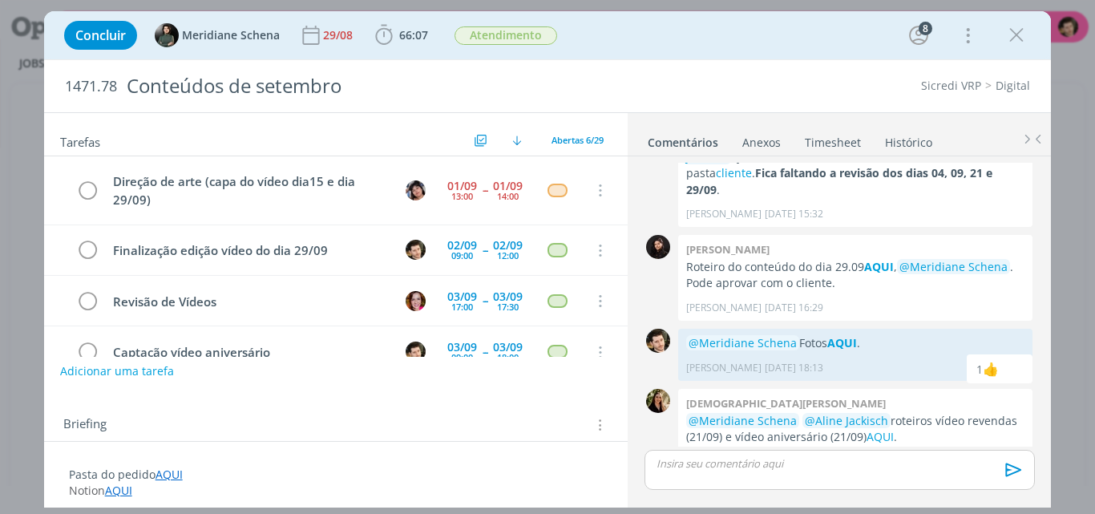
click at [827, 141] on link "Timesheet" at bounding box center [833, 138] width 58 height 23
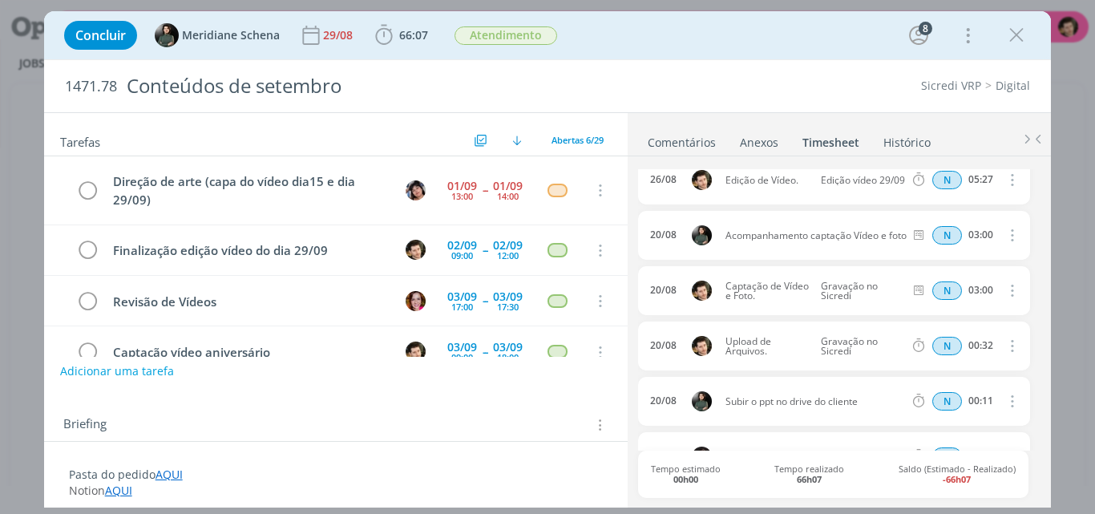
scroll to position [321, 0]
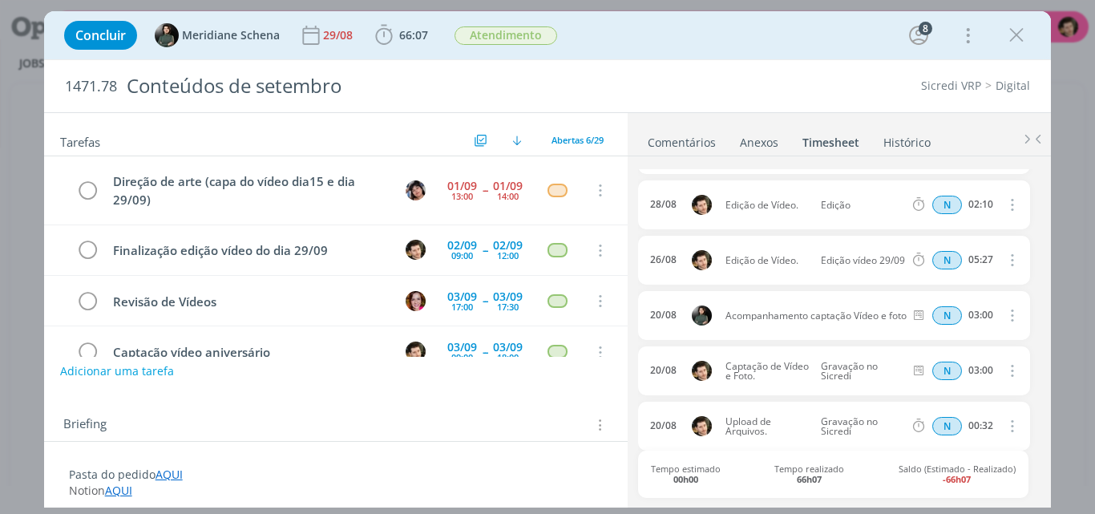
click at [695, 140] on link "Comentários" at bounding box center [682, 138] width 70 height 23
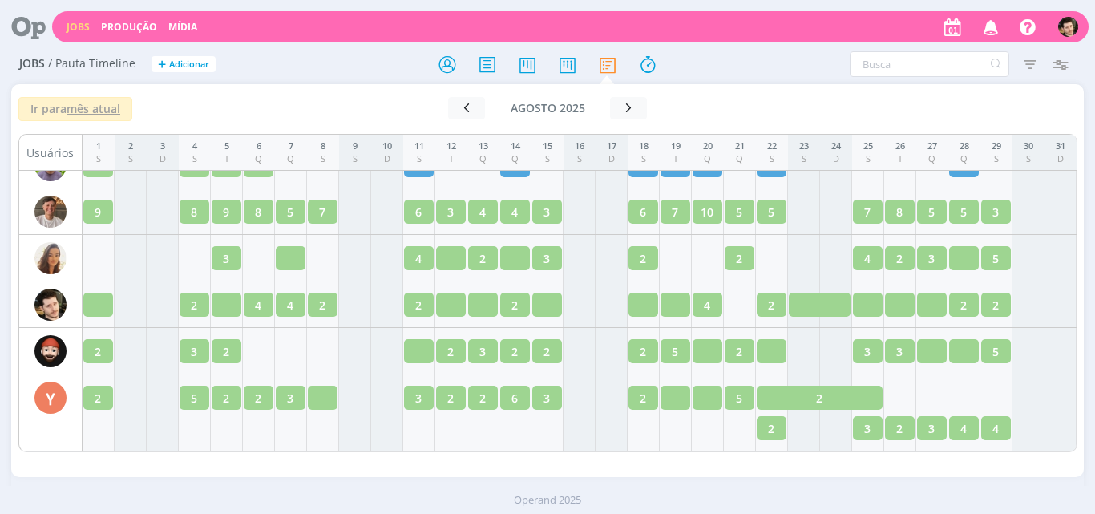
scroll to position [2644, 0]
click at [443, 65] on icon at bounding box center [447, 64] width 29 height 31
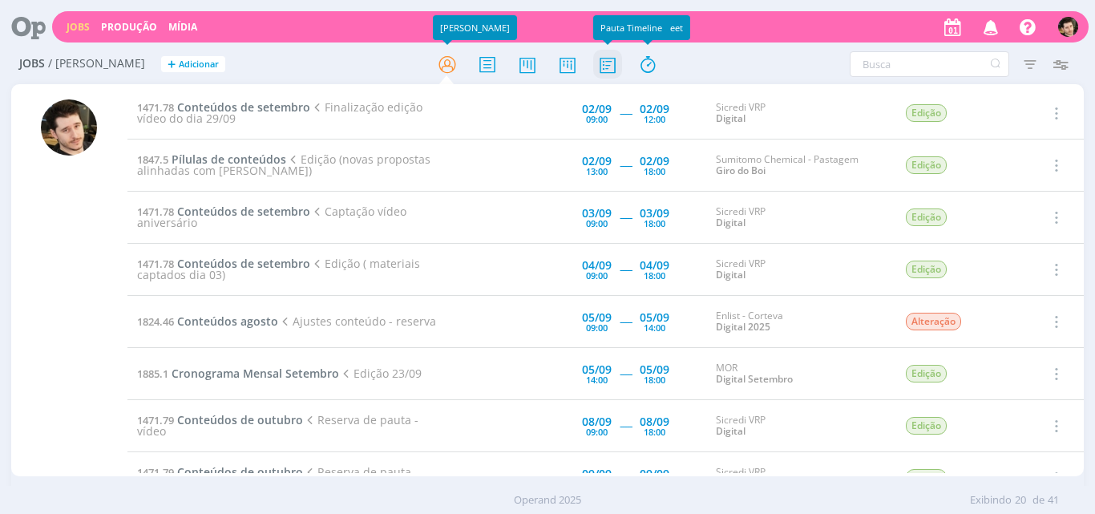
click at [618, 62] on icon at bounding box center [607, 64] width 29 height 31
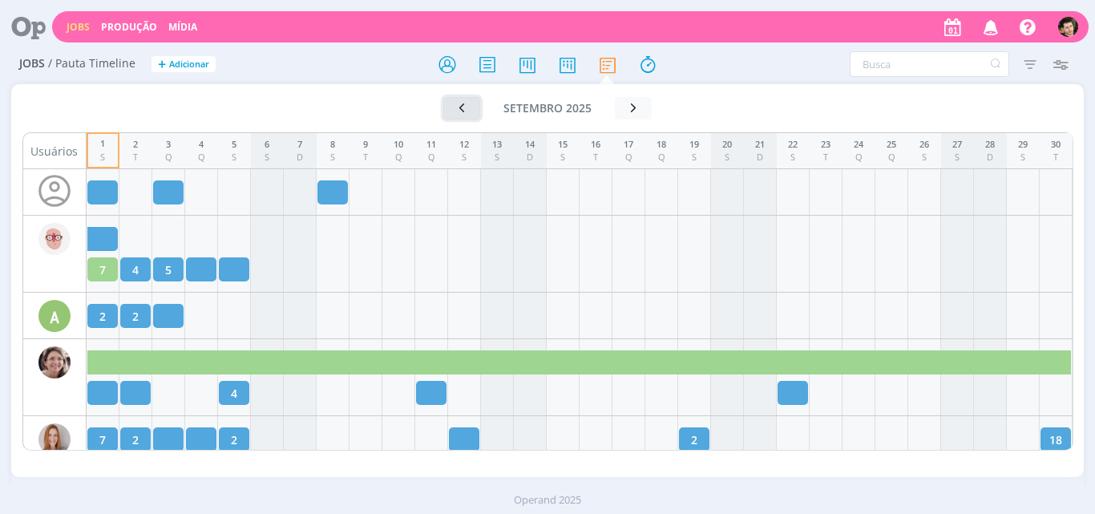
click at [454, 107] on button "button" at bounding box center [461, 108] width 37 height 22
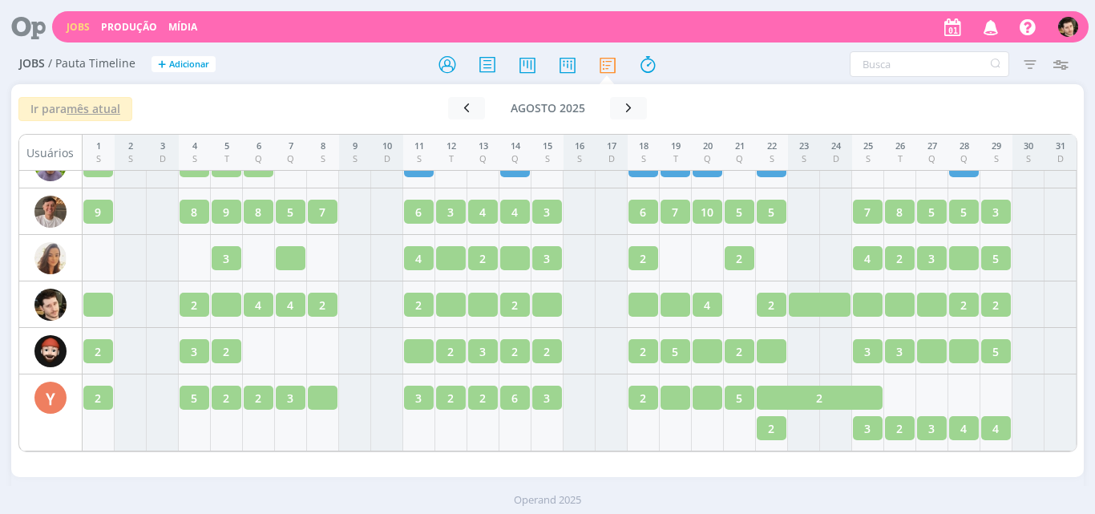
scroll to position [2522, 0]
click at [29, 24] on icon at bounding box center [22, 26] width 33 height 31
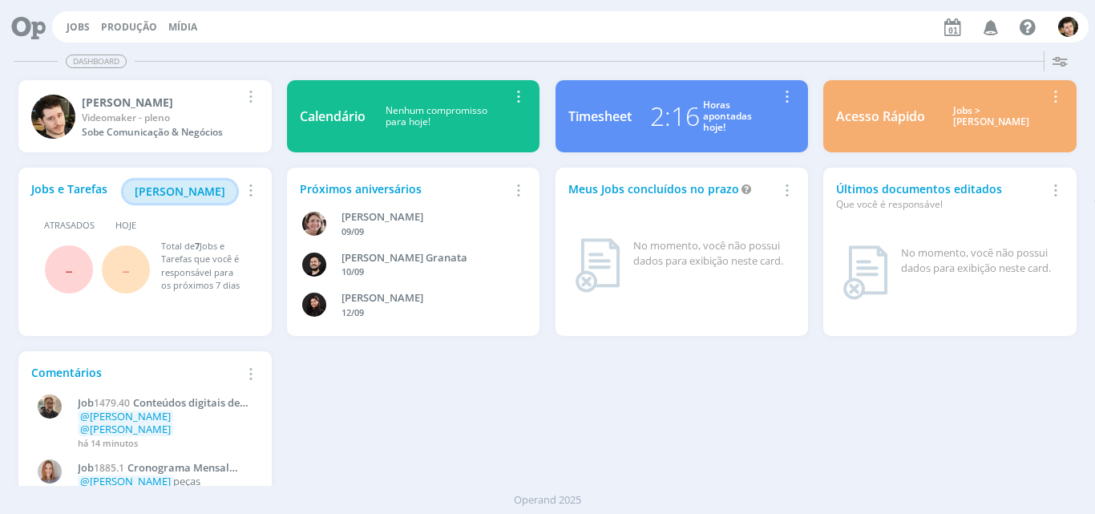
click at [218, 187] on span "Minha Pauta" at bounding box center [180, 191] width 91 height 15
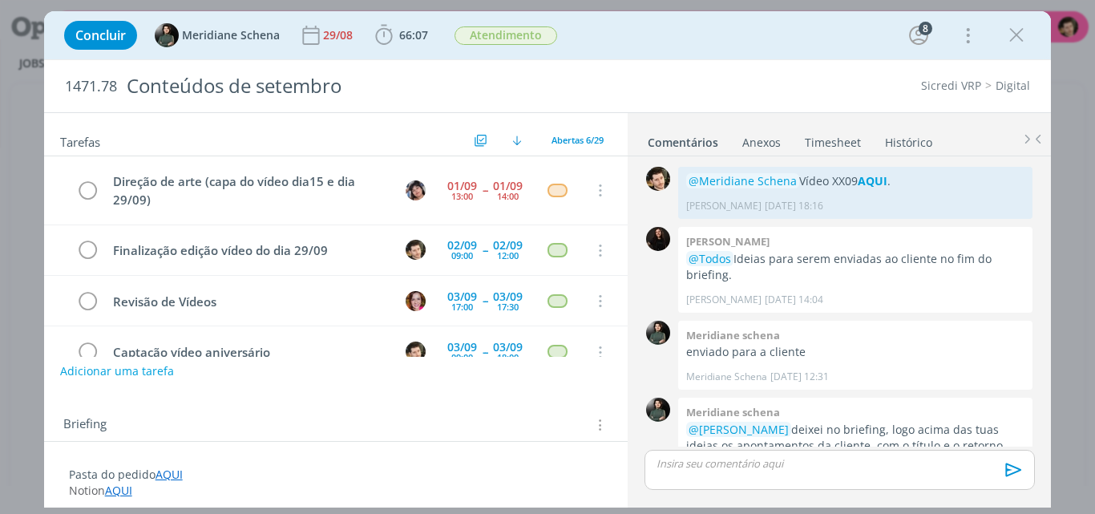
scroll to position [2218, 0]
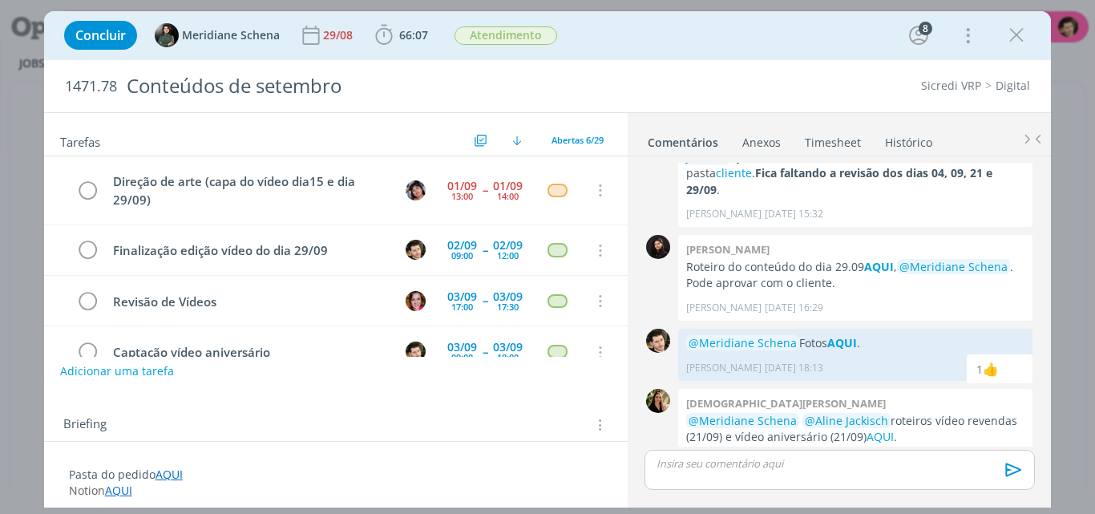
click at [839, 140] on link "Timesheet" at bounding box center [833, 138] width 58 height 23
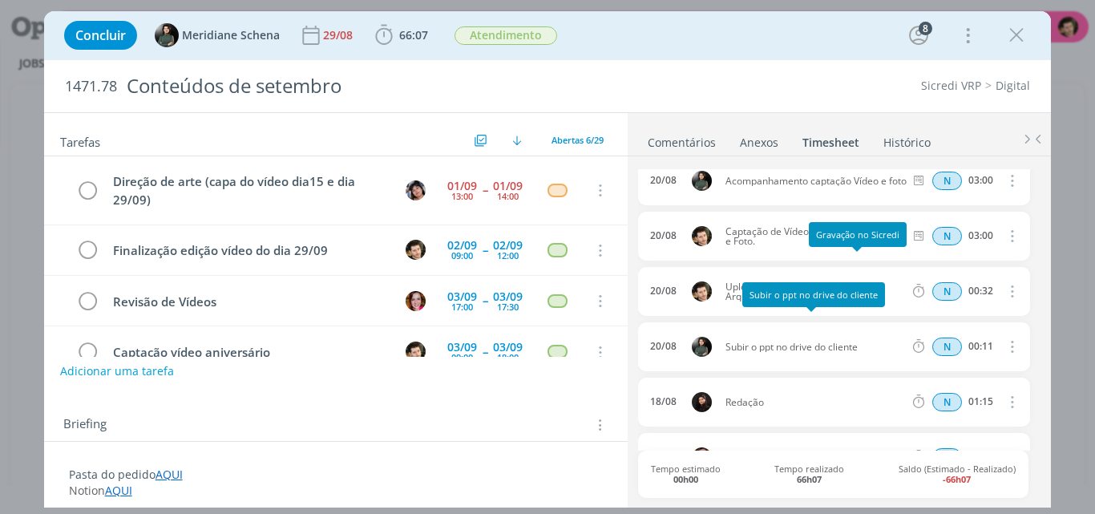
scroll to position [481, 0]
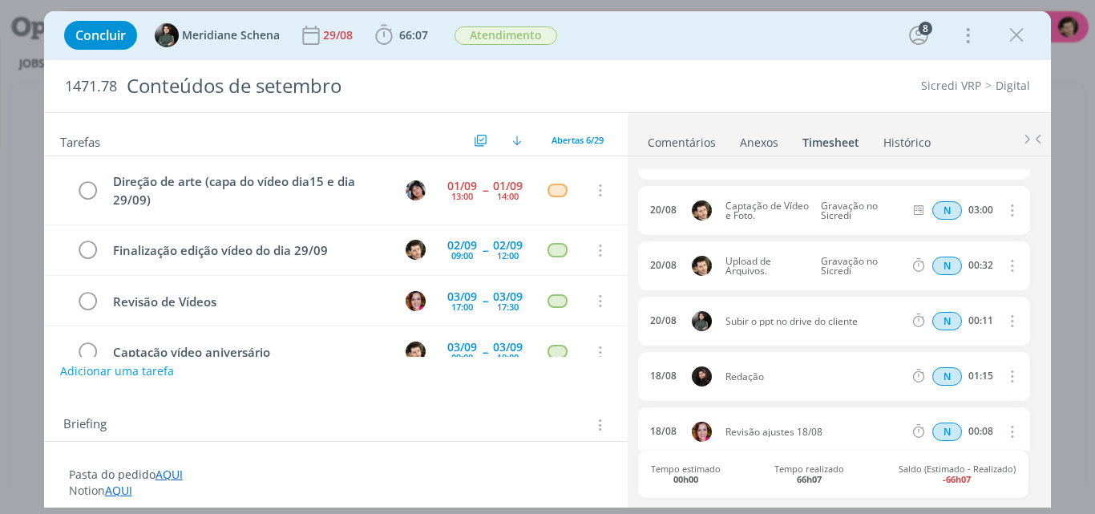
click at [1003, 208] on icon "dialog" at bounding box center [1012, 209] width 18 height 19
click at [947, 264] on link "Editar" at bounding box center [967, 265] width 127 height 26
click at [668, 208] on span "20/08" at bounding box center [668, 210] width 26 height 10
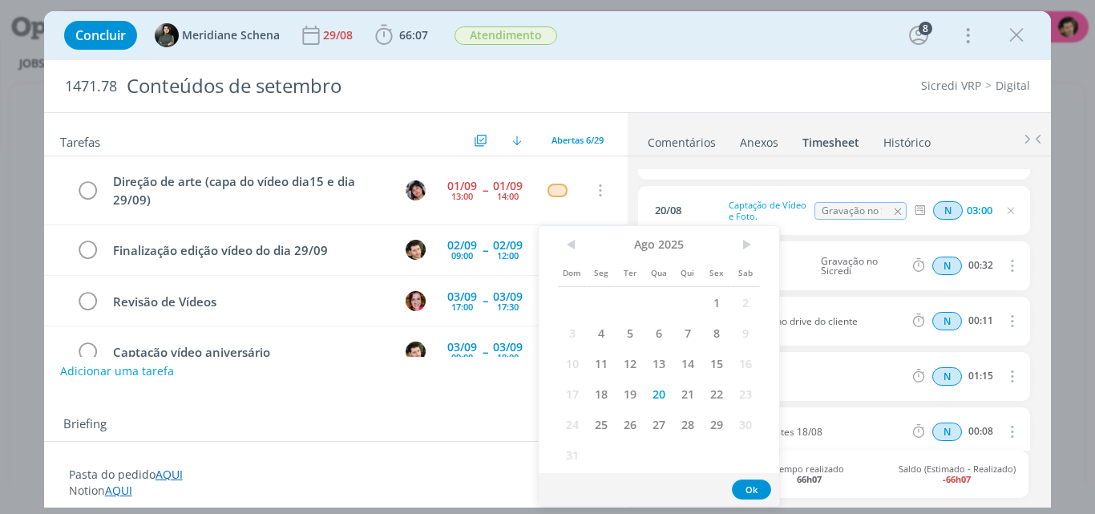
click at [1046, 223] on div "0 @Meridiane Schena Vídeo XX09 AQUI . Vinícius Marques 09/07 às 18:16 👍 Editar …" at bounding box center [839, 329] width 423 height 347
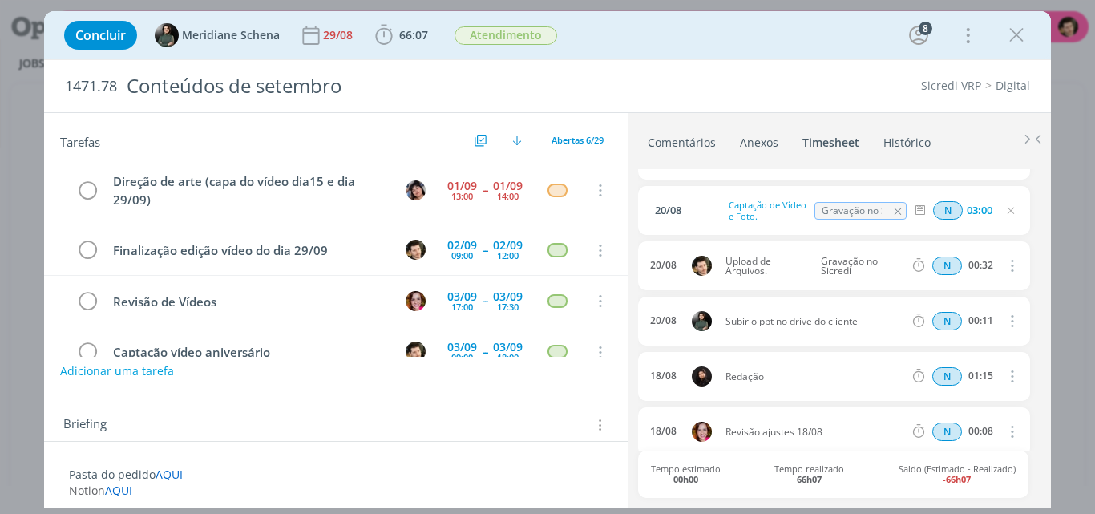
click at [1008, 261] on icon "dialog" at bounding box center [1012, 265] width 18 height 19
click at [1007, 261] on icon "dialog" at bounding box center [1012, 265] width 18 height 19
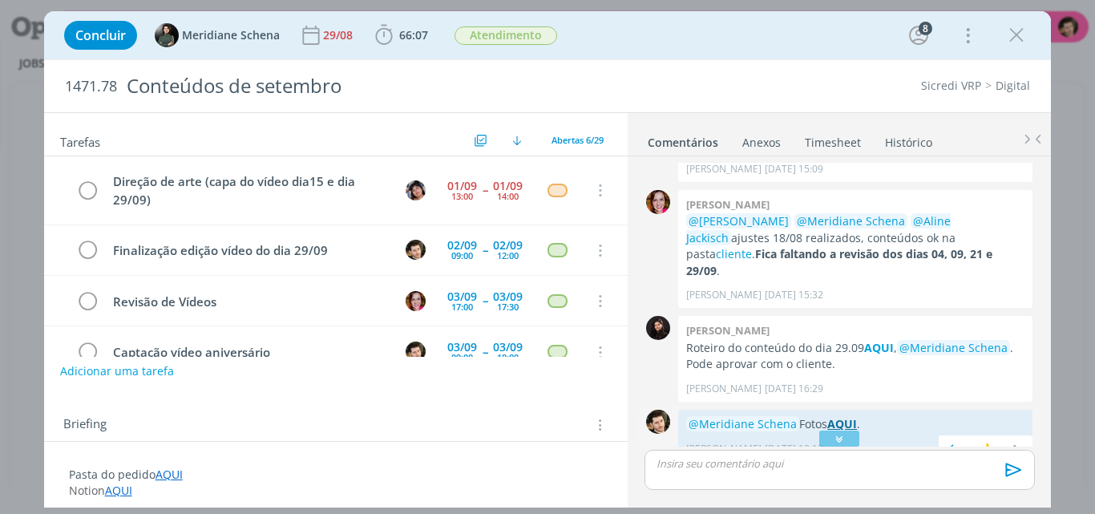
scroll to position [2057, 0]
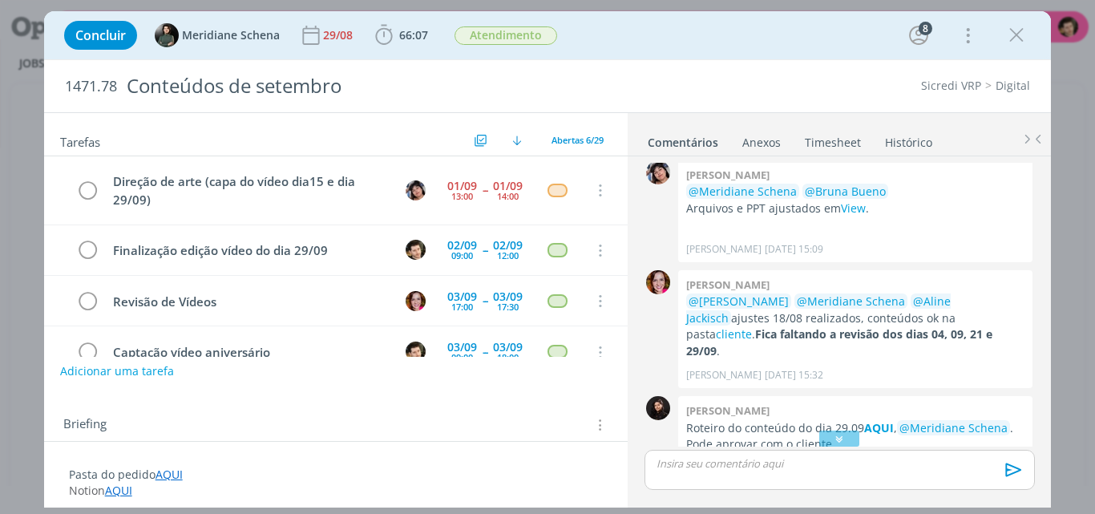
click at [832, 148] on link "Timesheet" at bounding box center [833, 138] width 58 height 23
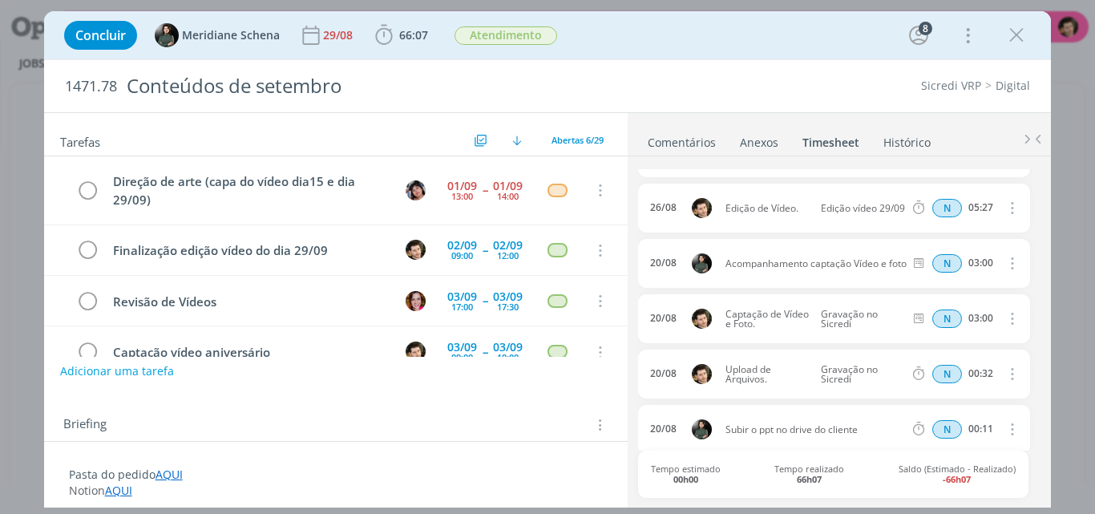
scroll to position [401, 0]
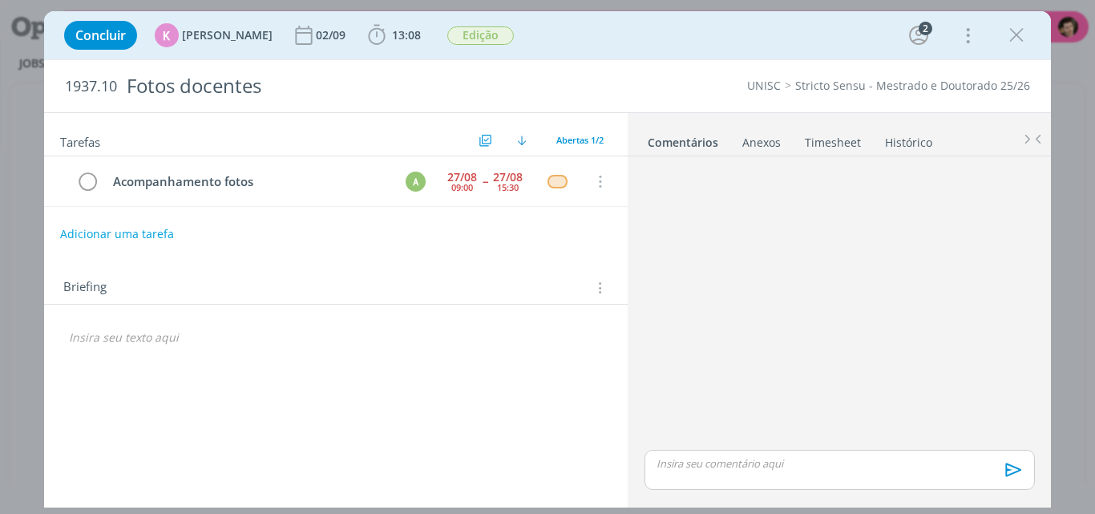
click at [833, 142] on link "Timesheet" at bounding box center [833, 138] width 58 height 23
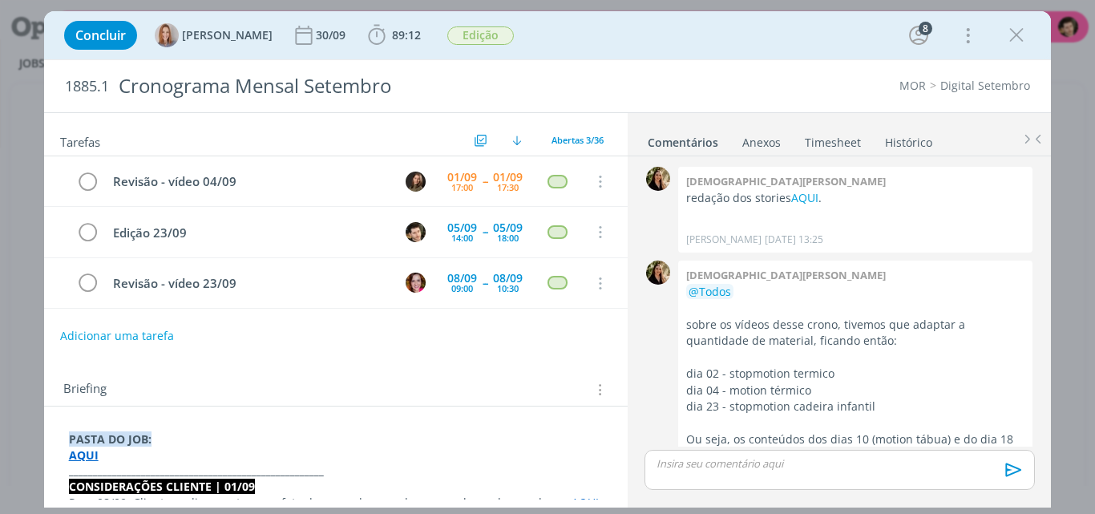
scroll to position [2766, 0]
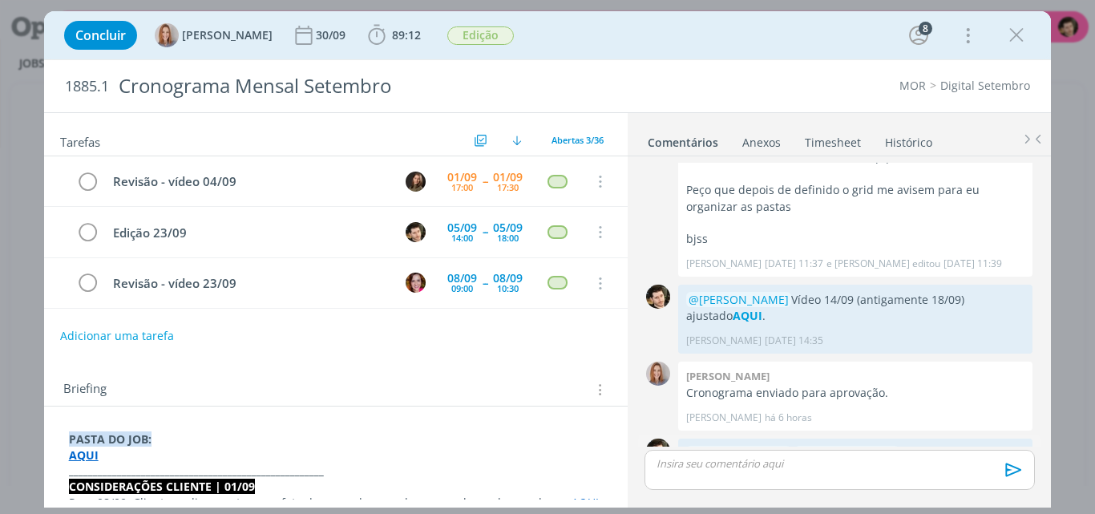
click at [1013, 472] on icon "dialog" at bounding box center [1014, 479] width 18 height 15
click at [941, 419] on link "Editar" at bounding box center [959, 432] width 127 height 26
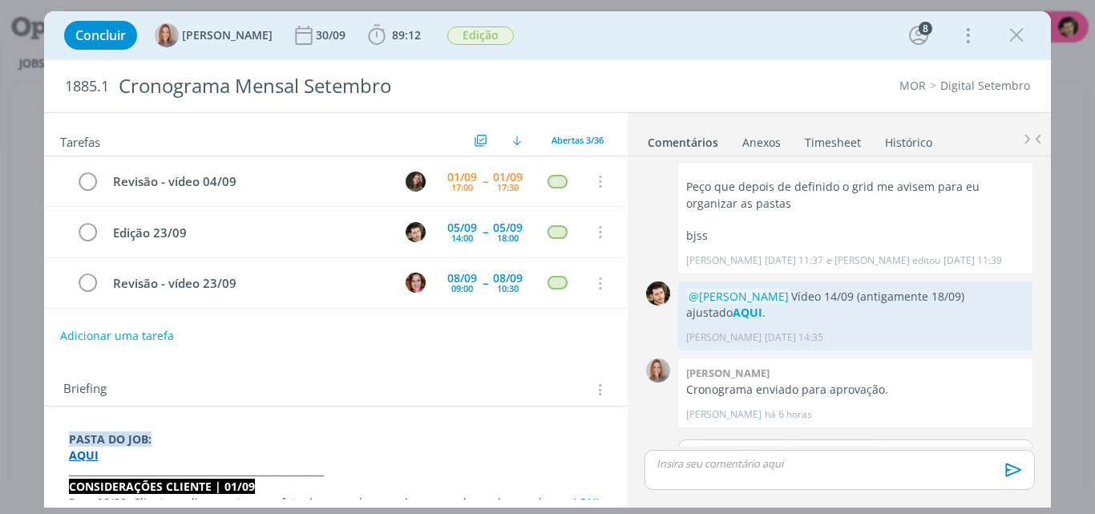
click at [895, 446] on p "﻿ @ Amanda Oliveira ﻿ ﻿ @ Julia Abich ﻿ Vídeo 0209 AQUI ." at bounding box center [855, 453] width 329 height 14
click at [1018, 471] on icon "dialog" at bounding box center [1013, 470] width 16 height 14
click at [1009, 466] on icon "dialog" at bounding box center [1014, 470] width 24 height 24
click at [988, 439] on div "﻿ @ Amanda Oliveira ﻿ ﻿ @ Julia Abich ﻿ Vídeo 0409 AQUI ." at bounding box center [855, 467] width 354 height 56
drag, startPoint x: 1004, startPoint y: 458, endPoint x: 1016, endPoint y: 478, distance: 23.4
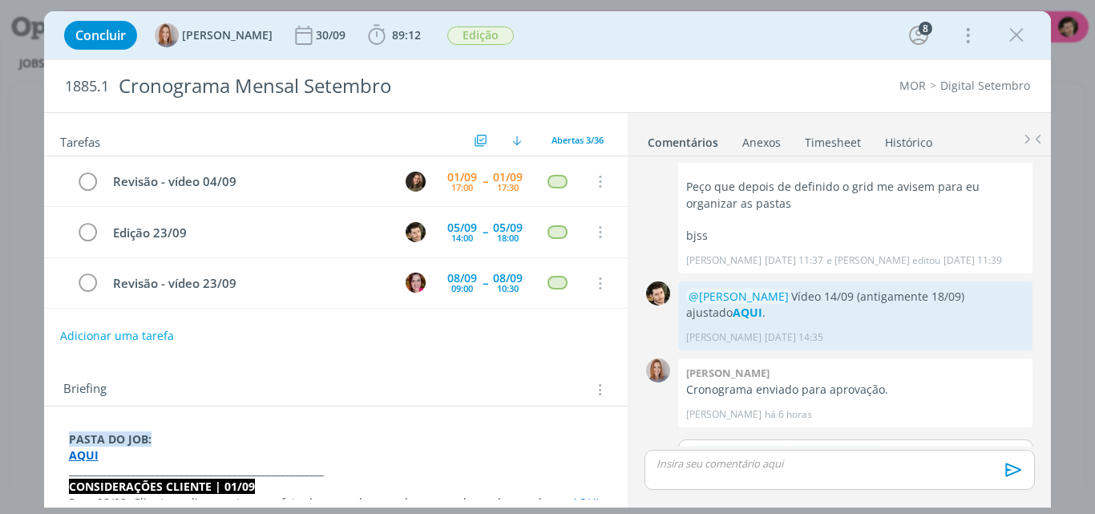
click at [1005, 458] on icon "dialog" at bounding box center [1014, 470] width 24 height 24
click at [957, 446] on p "﻿ @ Amanda Oliveira ﻿ ﻿ @ Julia Abich ﻿ Vídeo 0409 AQUI ." at bounding box center [855, 453] width 329 height 14
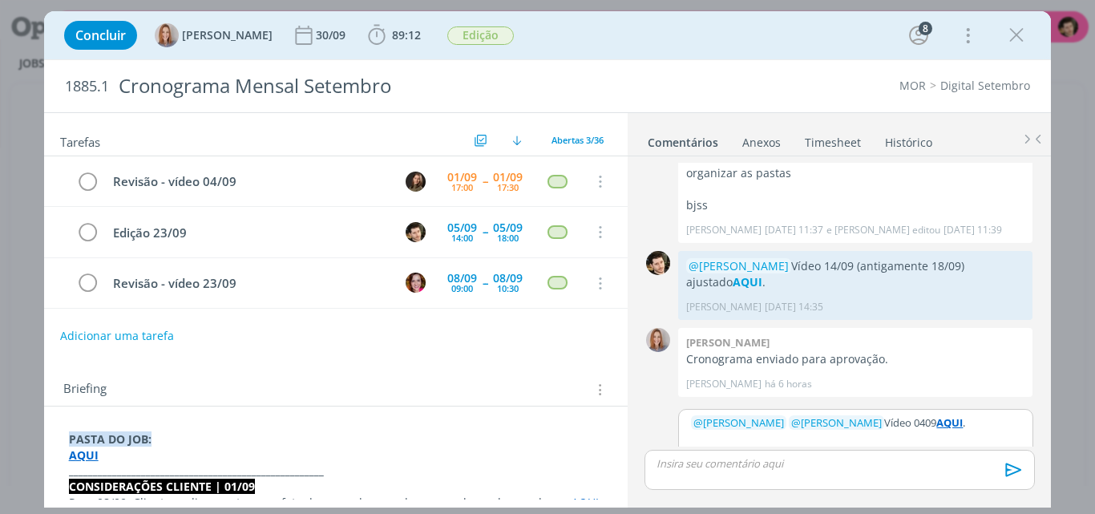
click at [1001, 481] on button "Salvar" at bounding box center [1008, 490] width 36 height 19
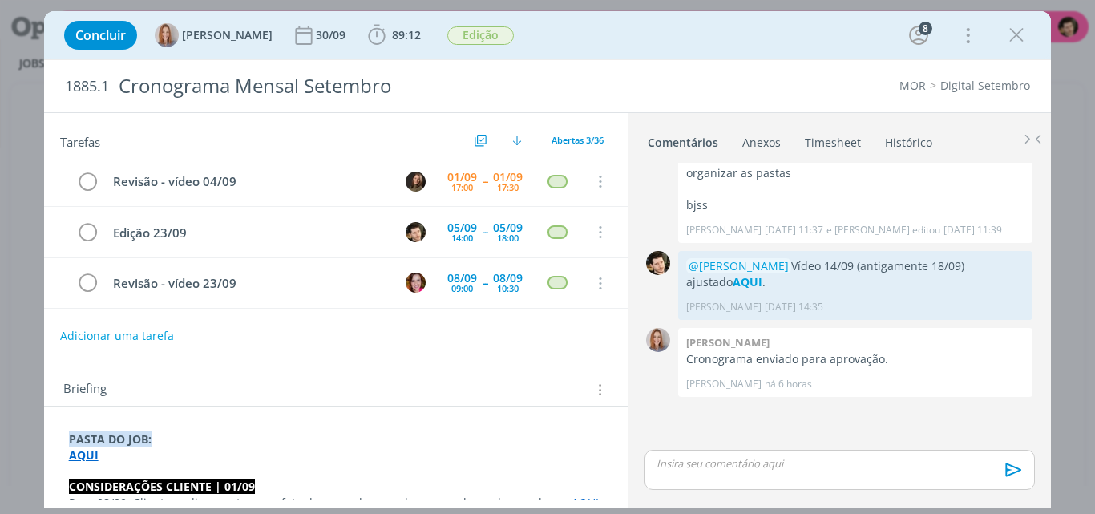
scroll to position [2766, 0]
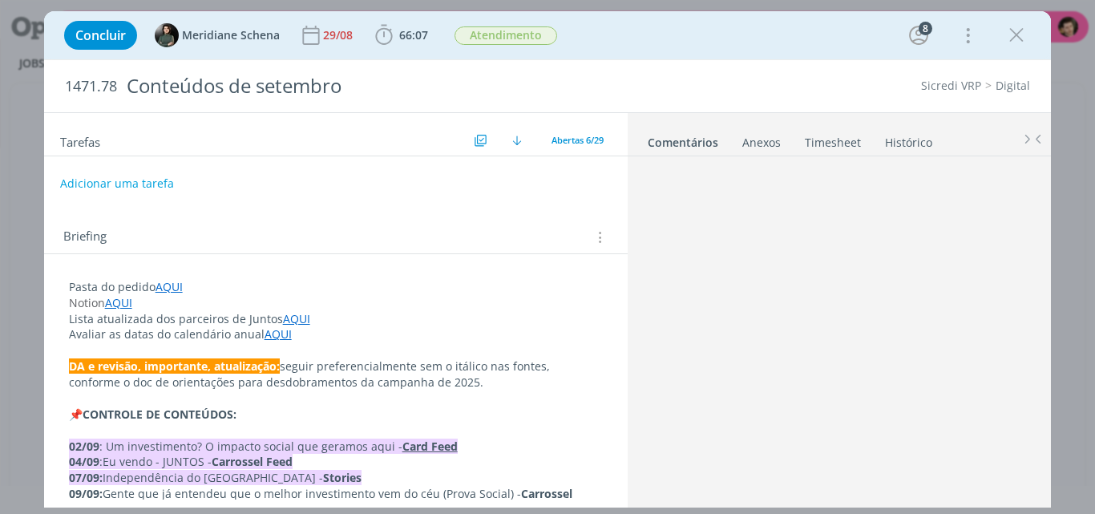
scroll to position [2218, 0]
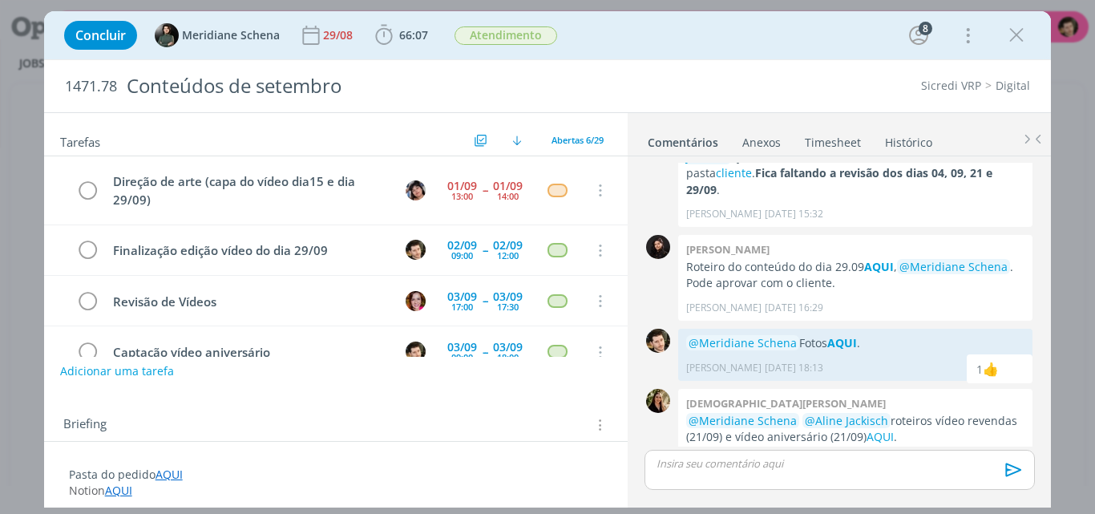
click at [830, 150] on link "Timesheet" at bounding box center [833, 138] width 58 height 23
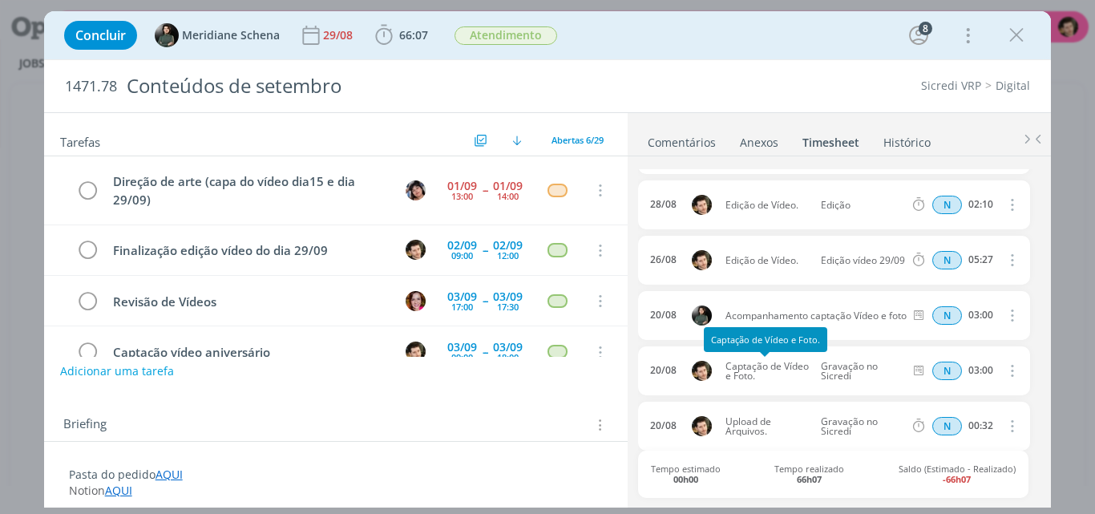
scroll to position [241, 0]
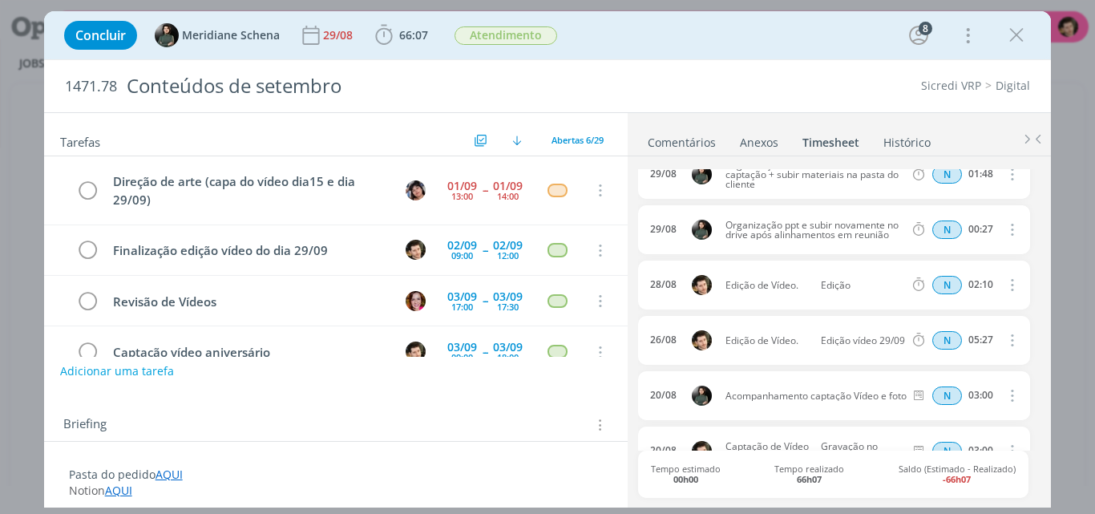
click at [651, 125] on ul "Comentários Anexos 0 Timesheet Histórico" at bounding box center [839, 134] width 423 height 43
click at [675, 135] on link "Comentários" at bounding box center [682, 138] width 70 height 23
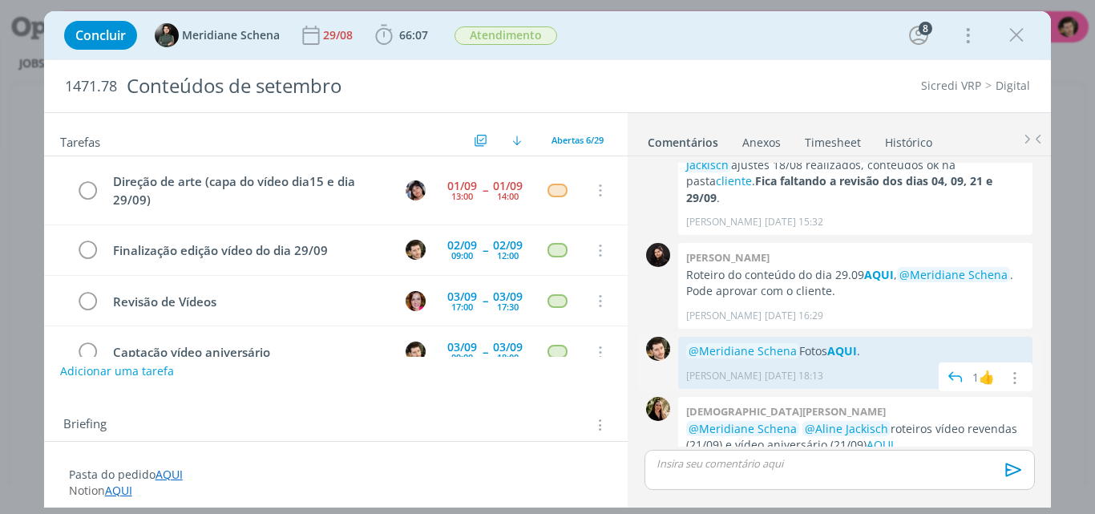
scroll to position [2218, 0]
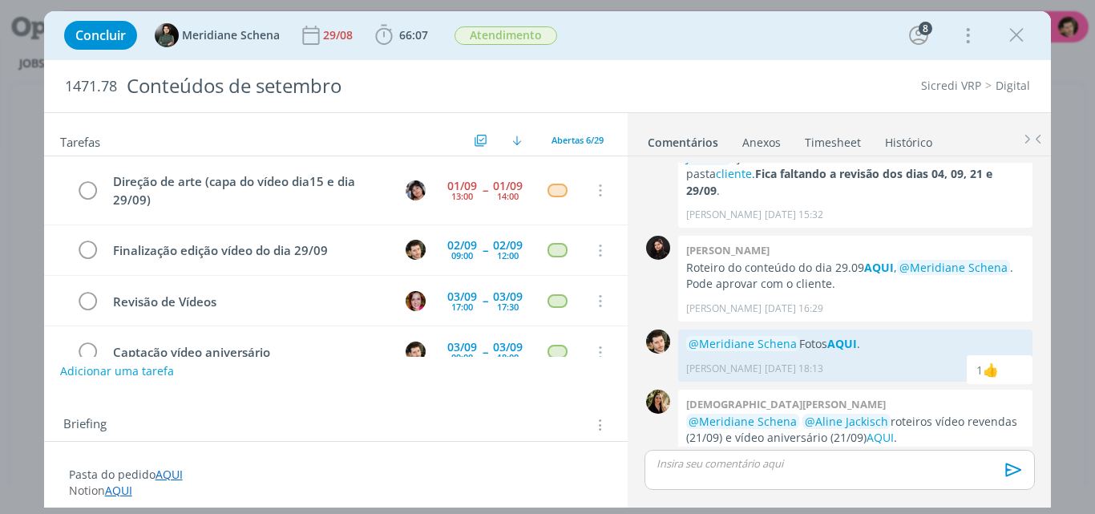
click at [827, 140] on link "Timesheet" at bounding box center [833, 138] width 58 height 23
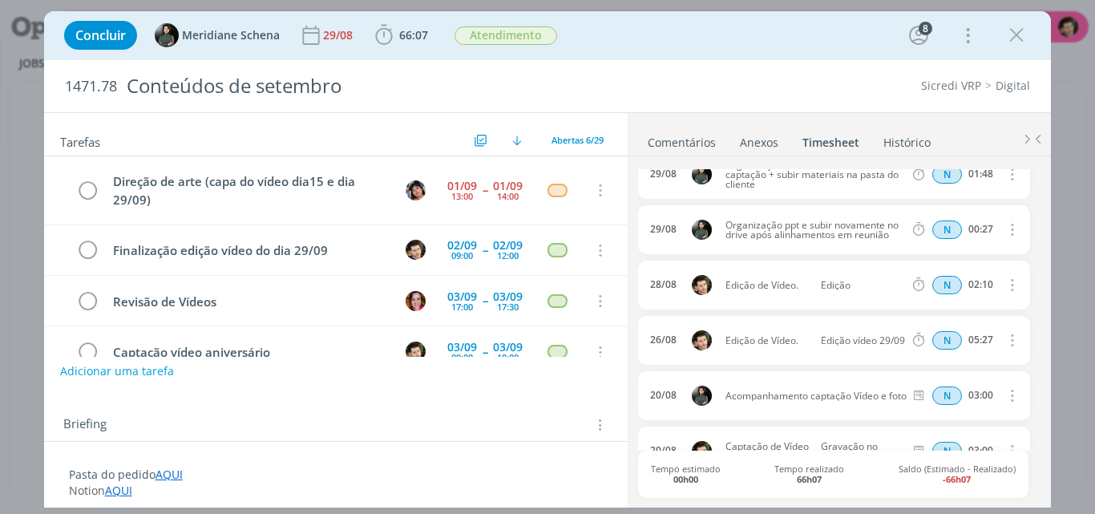
click at [1008, 285] on icon "dialog" at bounding box center [1012, 284] width 18 height 19
click at [938, 339] on link "Editar" at bounding box center [967, 339] width 127 height 26
click at [1030, 293] on div "N 02:10" at bounding box center [1016, 285] width 218 height 20
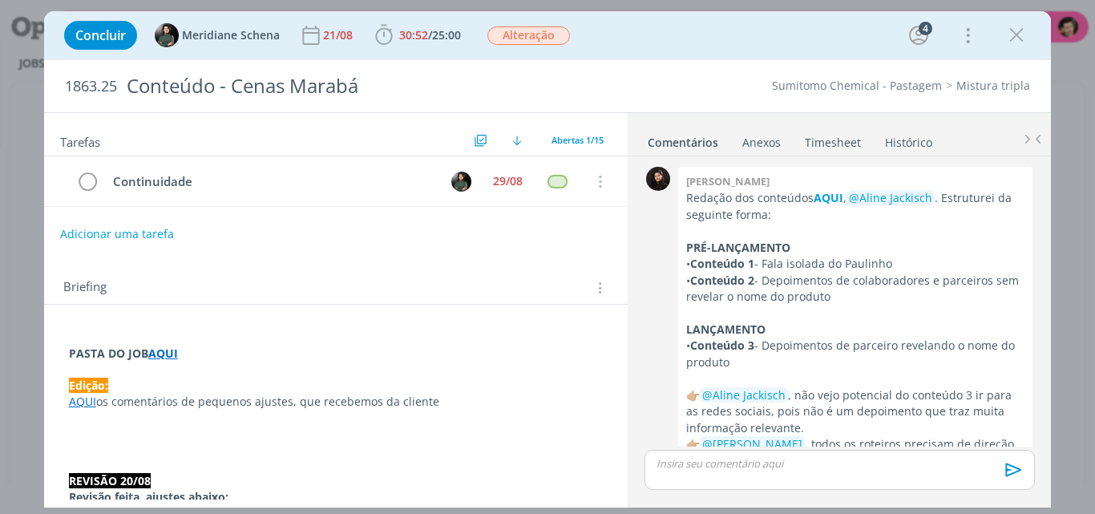
scroll to position [1421, 0]
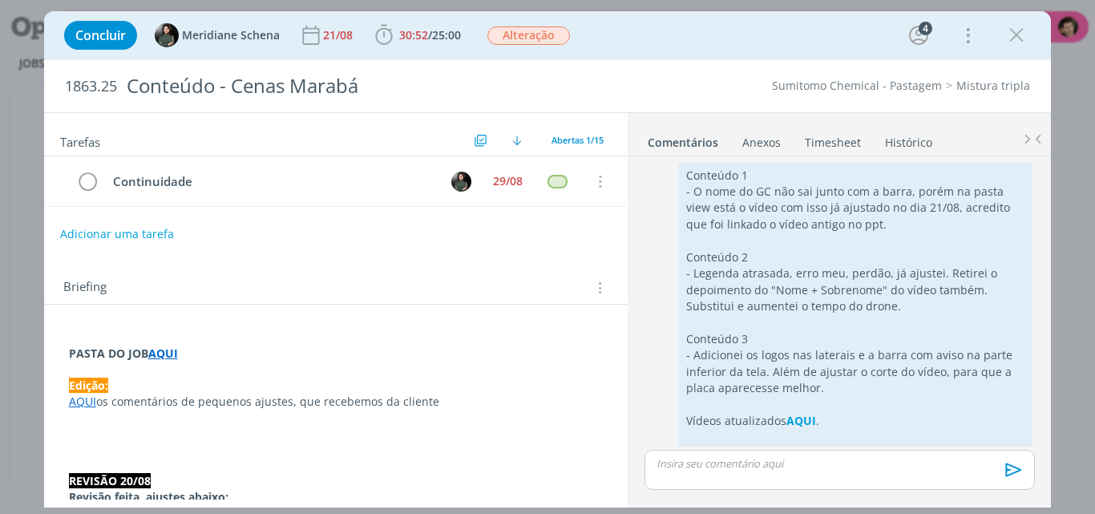
click at [835, 145] on link "Timesheet" at bounding box center [833, 138] width 58 height 23
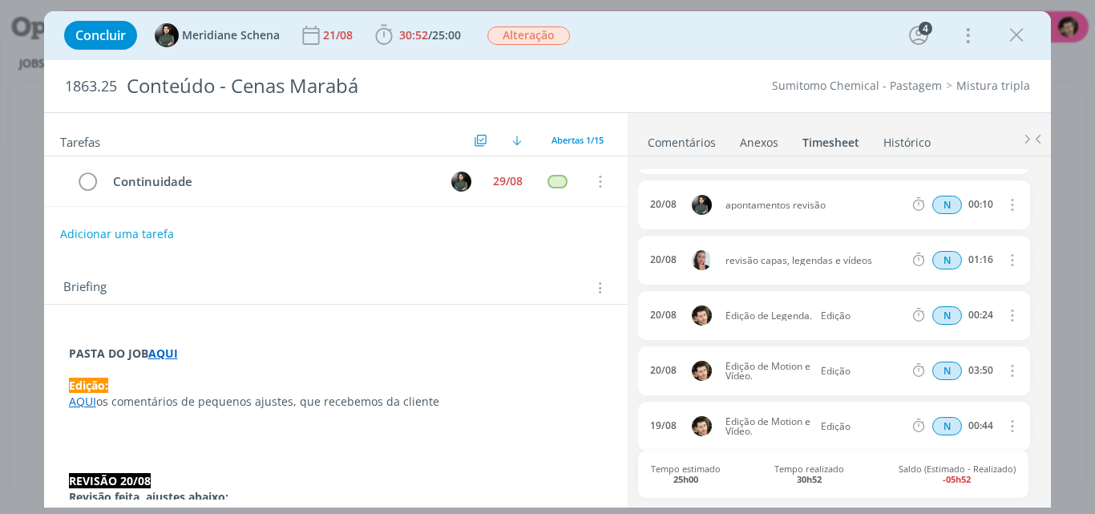
scroll to position [0, 0]
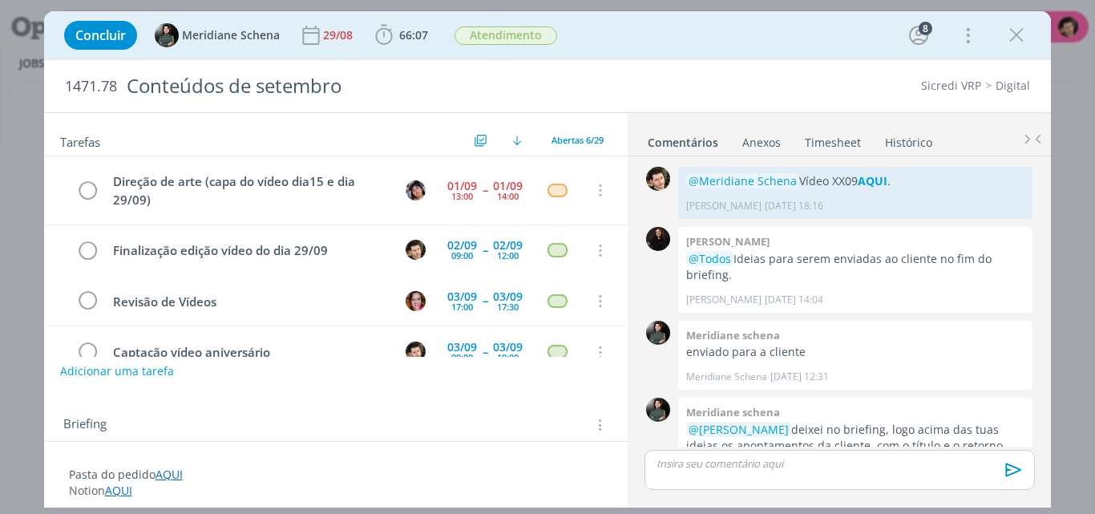
scroll to position [2218, 0]
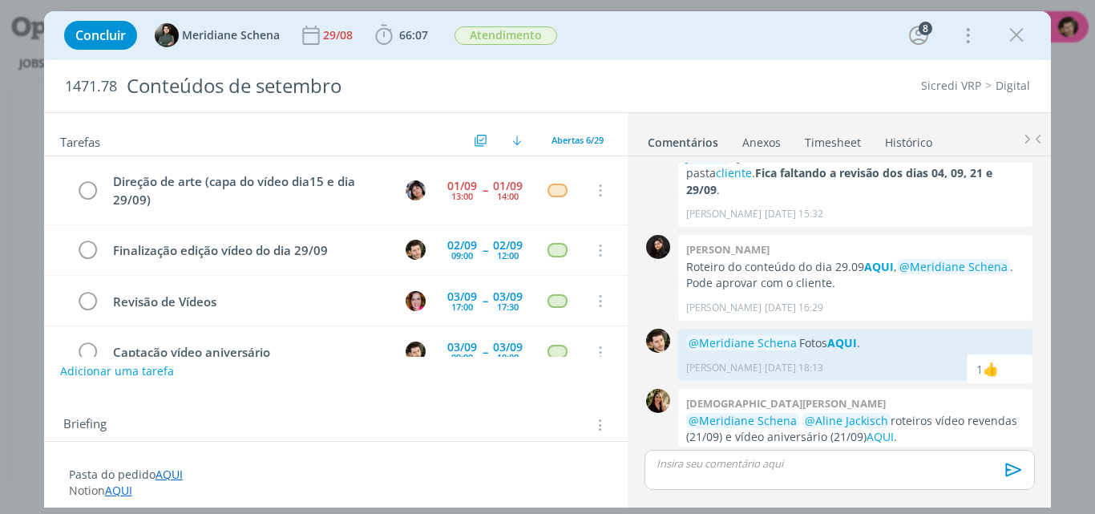
click at [840, 143] on link "Timesheet" at bounding box center [833, 138] width 58 height 23
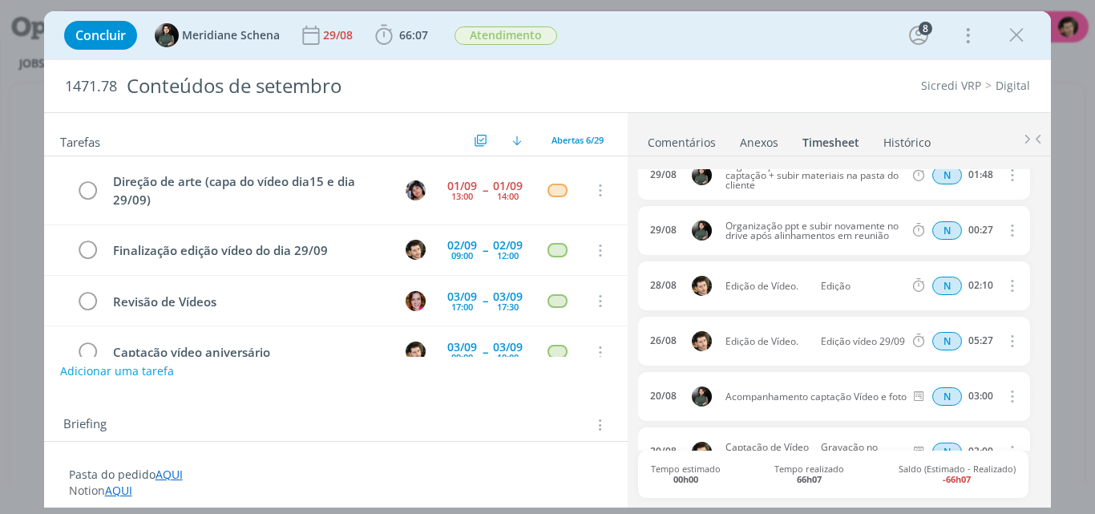
scroll to position [241, 0]
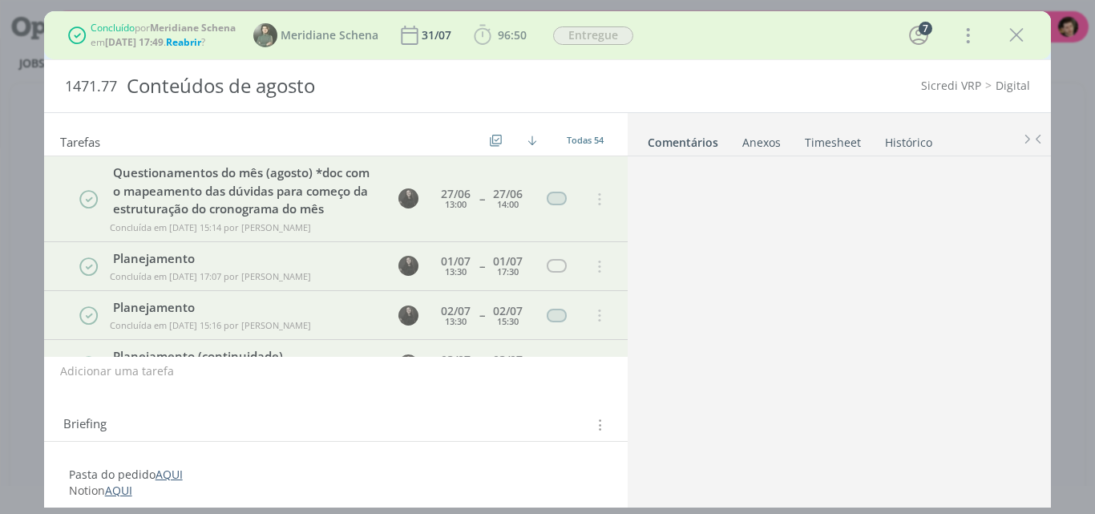
scroll to position [2453, 0]
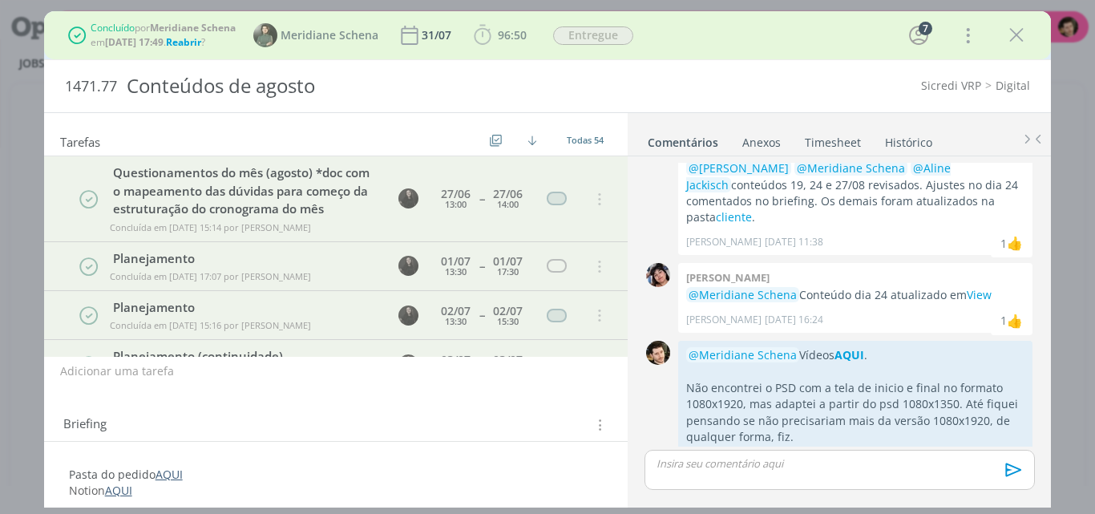
click at [847, 146] on link "Timesheet" at bounding box center [833, 138] width 58 height 23
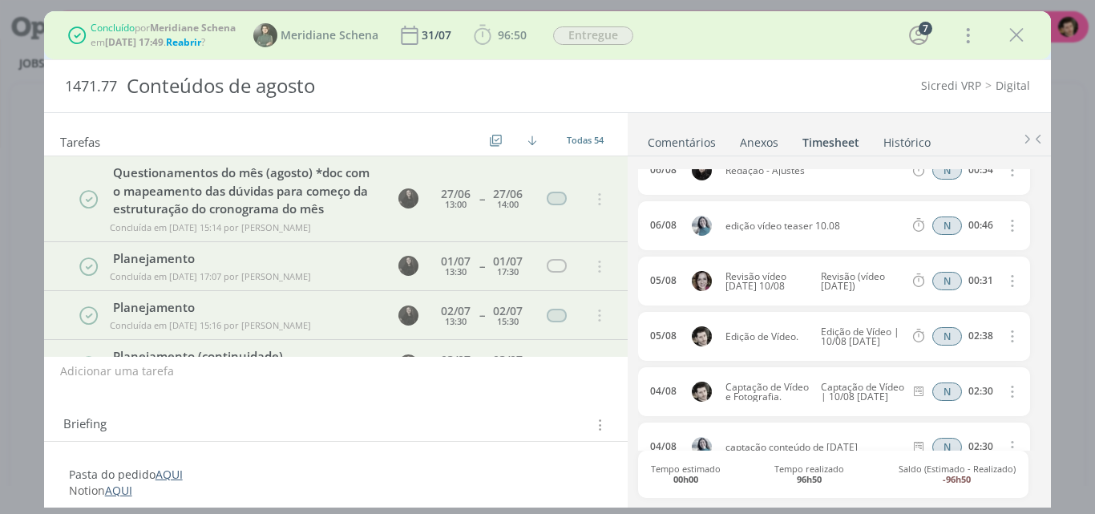
scroll to position [1210, 0]
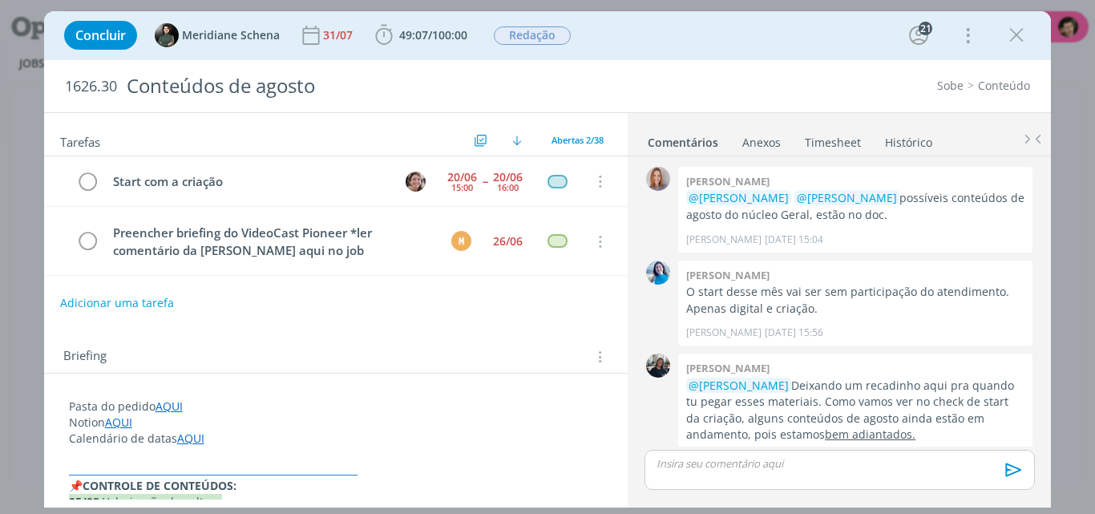
scroll to position [2442, 0]
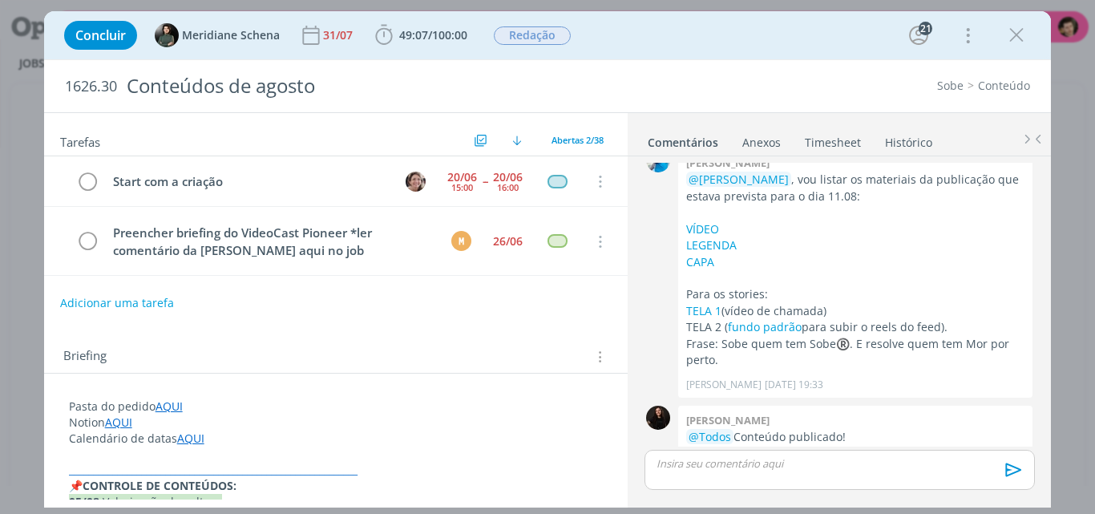
click at [838, 143] on link "Timesheet" at bounding box center [833, 138] width 58 height 23
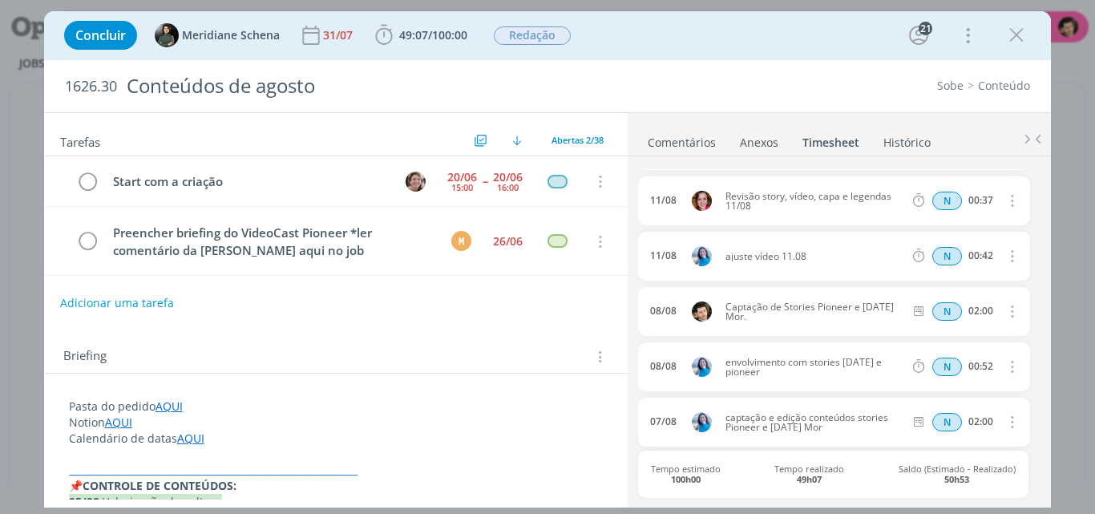
scroll to position [160, 0]
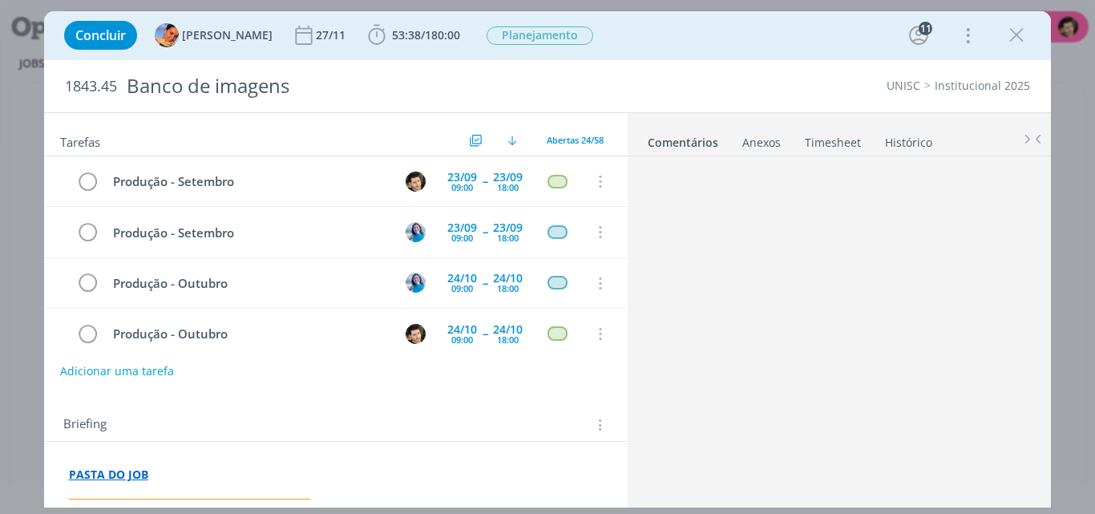
scroll to position [928, 0]
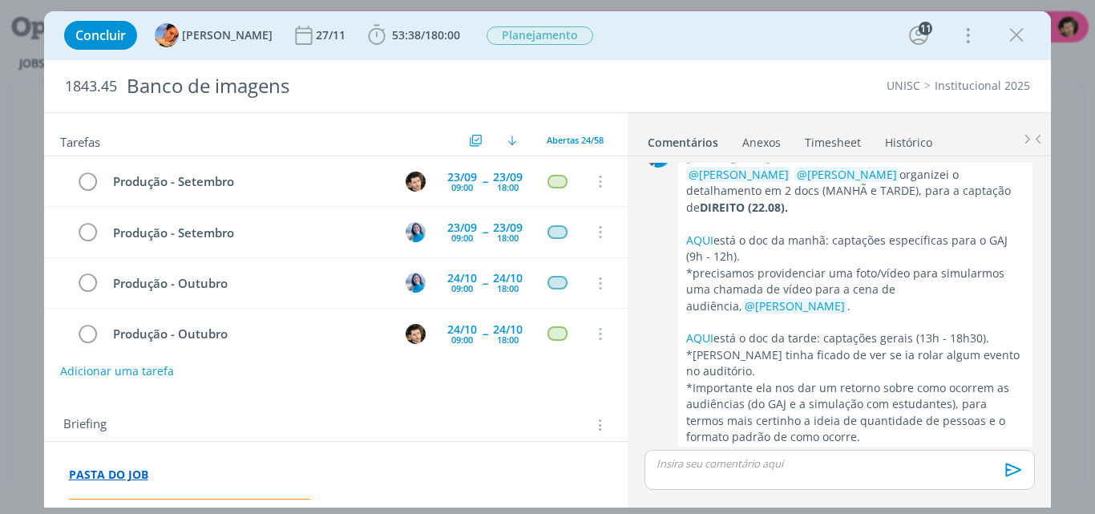
click at [840, 130] on link "Timesheet" at bounding box center [833, 138] width 58 height 23
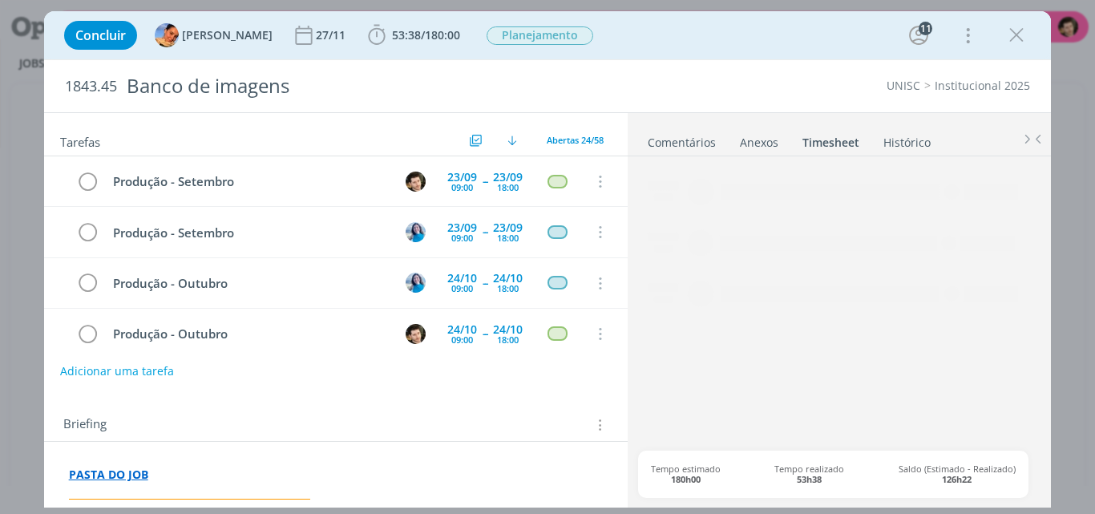
click at [666, 136] on link "Comentários" at bounding box center [682, 138] width 70 height 23
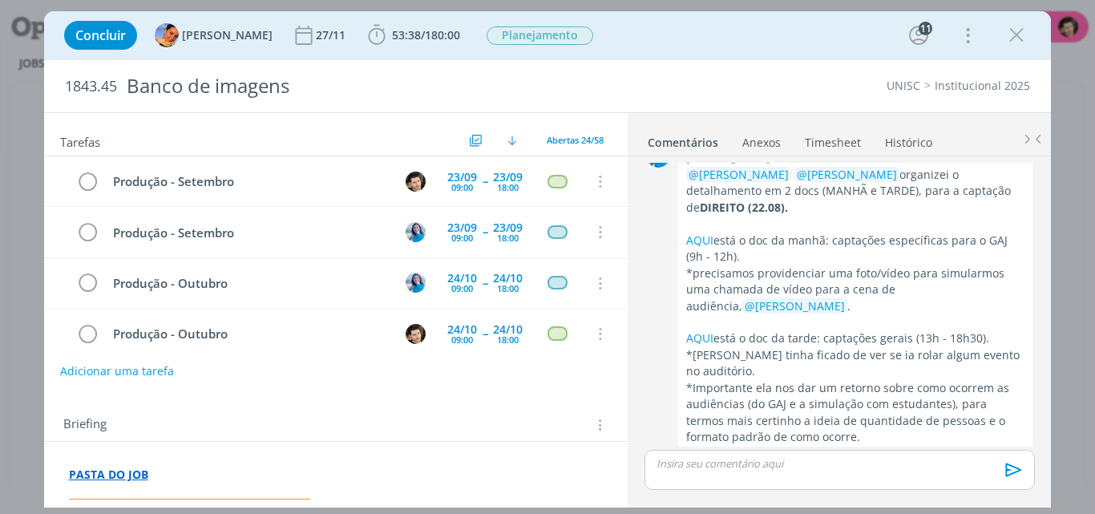
click at [831, 140] on link "Timesheet" at bounding box center [833, 138] width 58 height 23
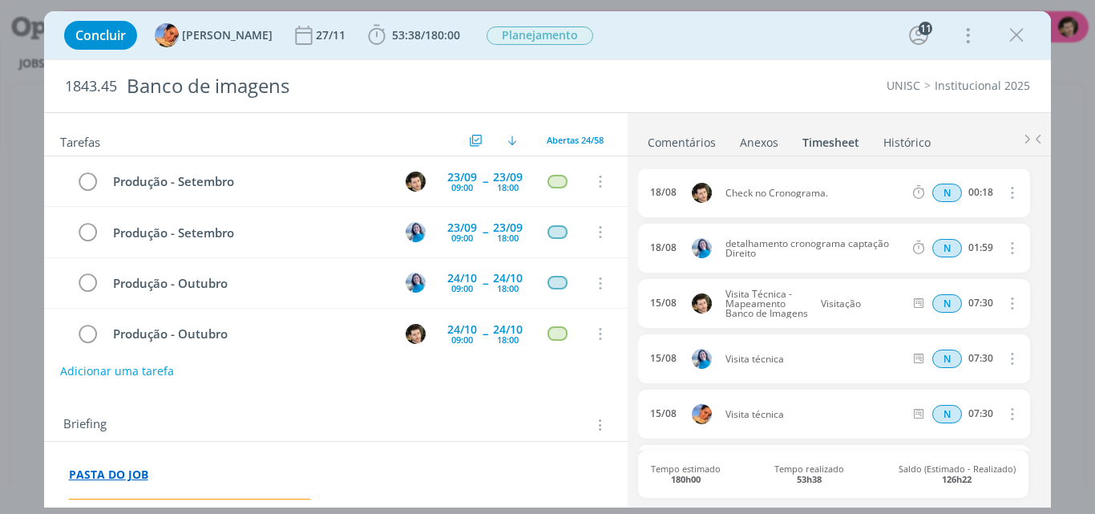
scroll to position [0, 0]
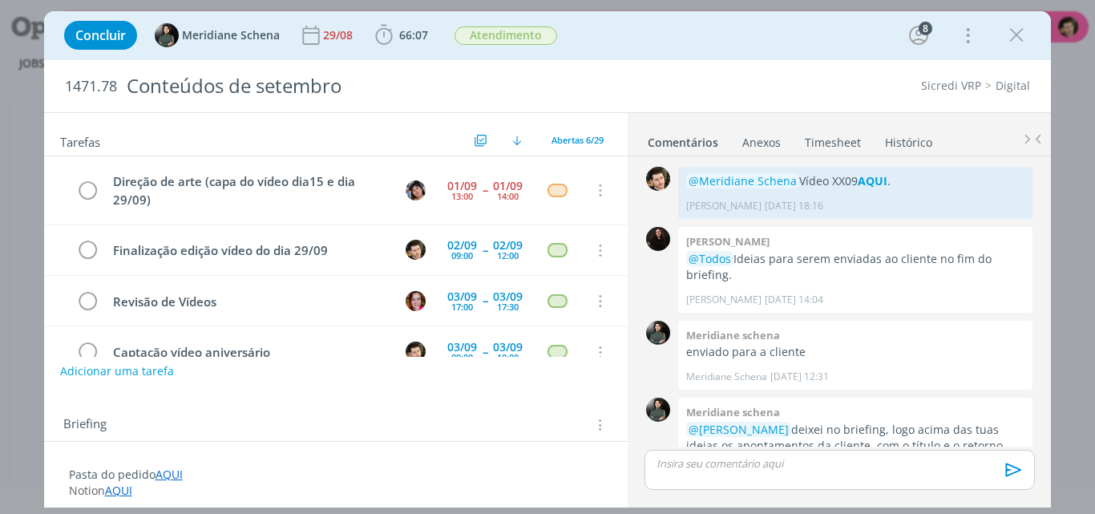
scroll to position [2218, 0]
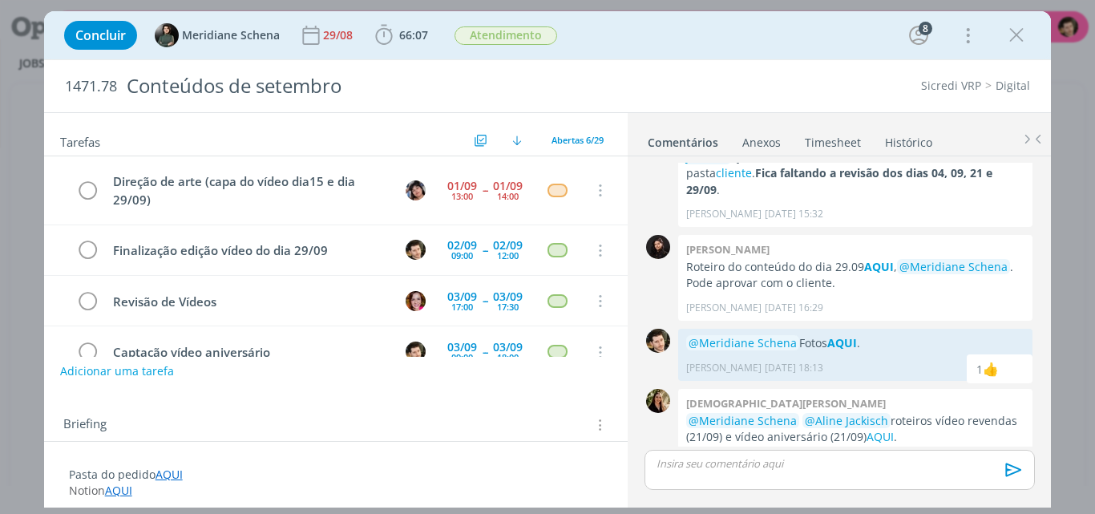
click at [850, 137] on link "Timesheet" at bounding box center [833, 138] width 58 height 23
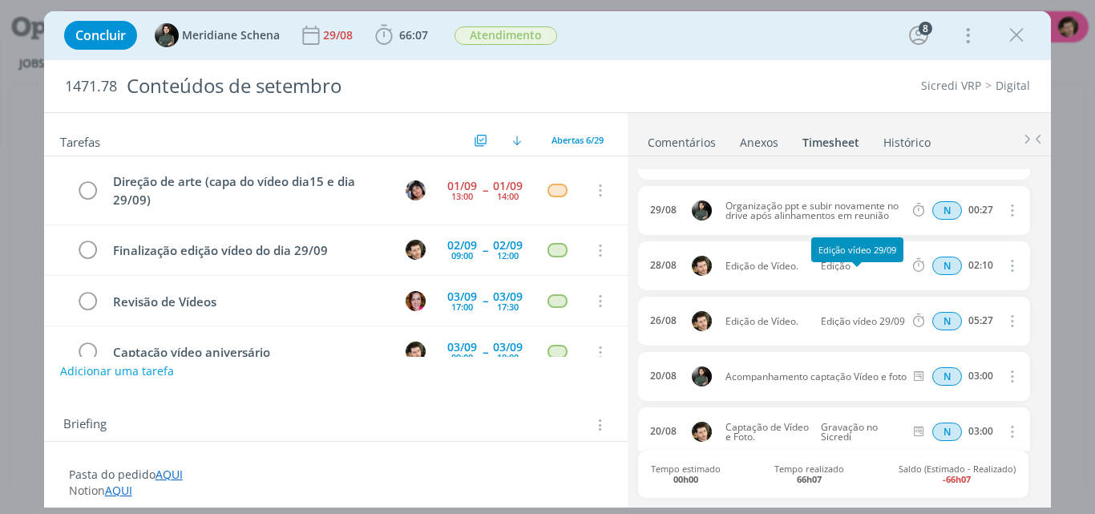
scroll to position [340, 0]
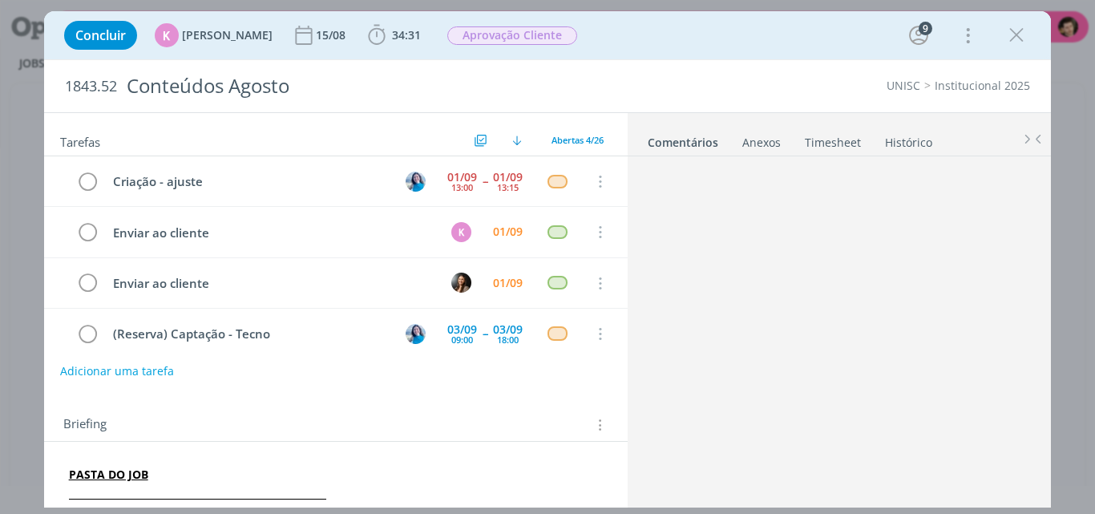
scroll to position [1938, 0]
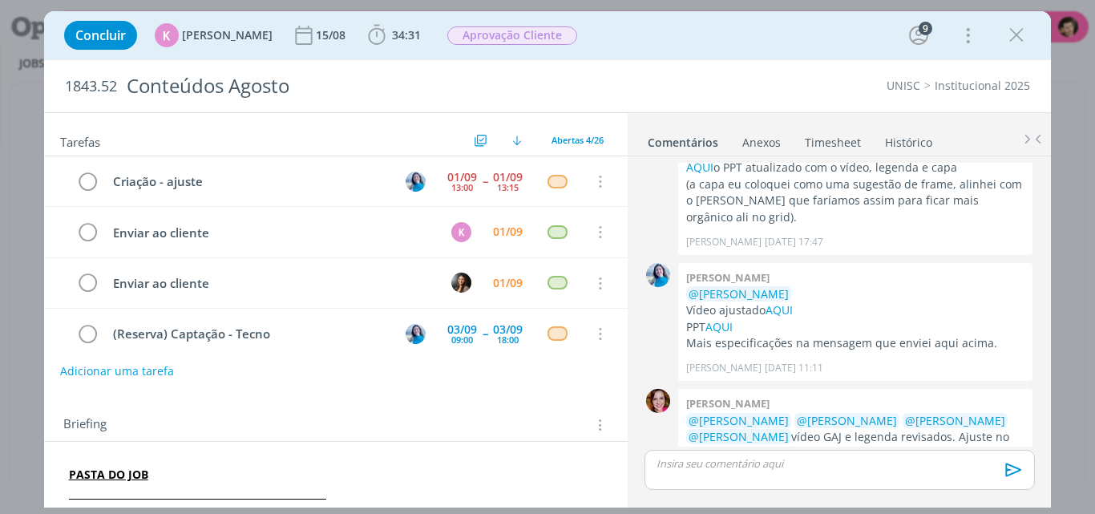
click at [846, 135] on link "Timesheet" at bounding box center [833, 138] width 58 height 23
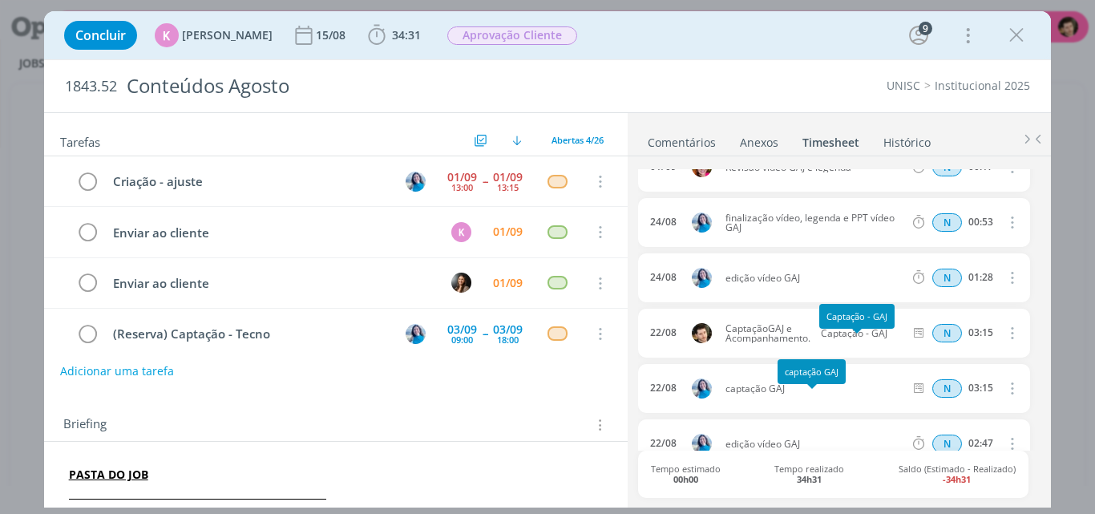
scroll to position [0, 0]
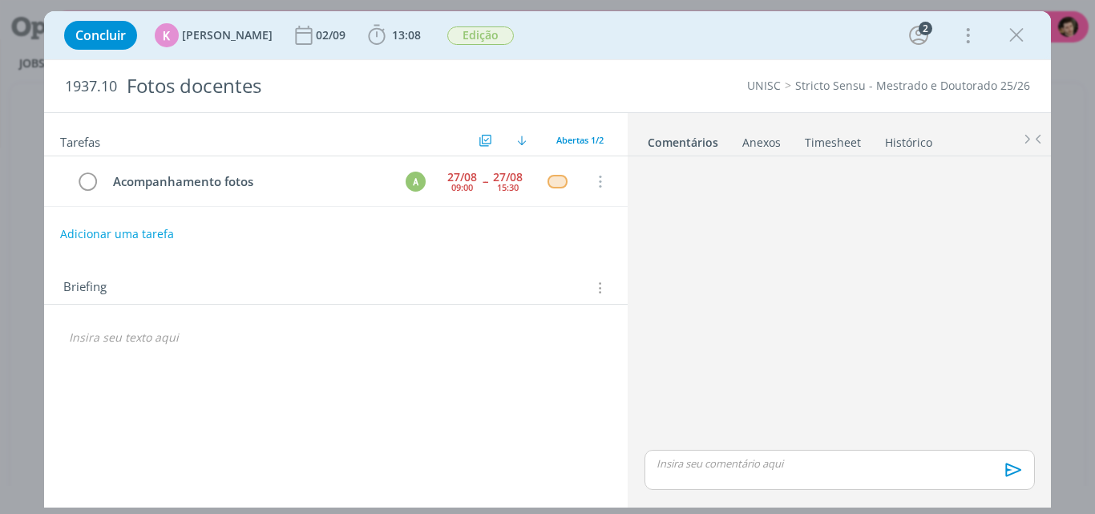
click at [829, 142] on link "Timesheet" at bounding box center [833, 138] width 58 height 23
